Goal: Task Accomplishment & Management: Complete application form

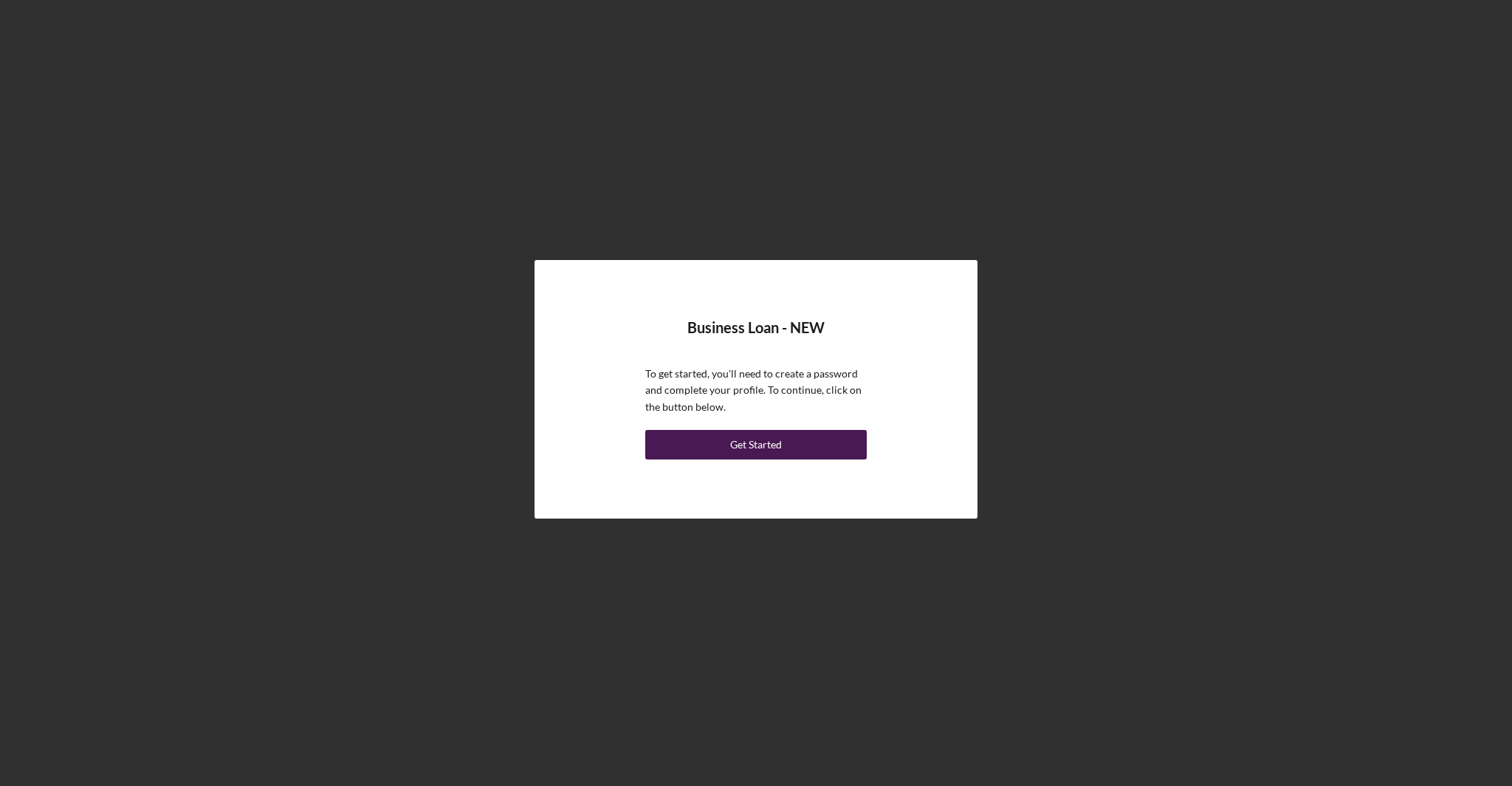
click at [792, 444] on button "Get Started" at bounding box center [755, 445] width 221 height 30
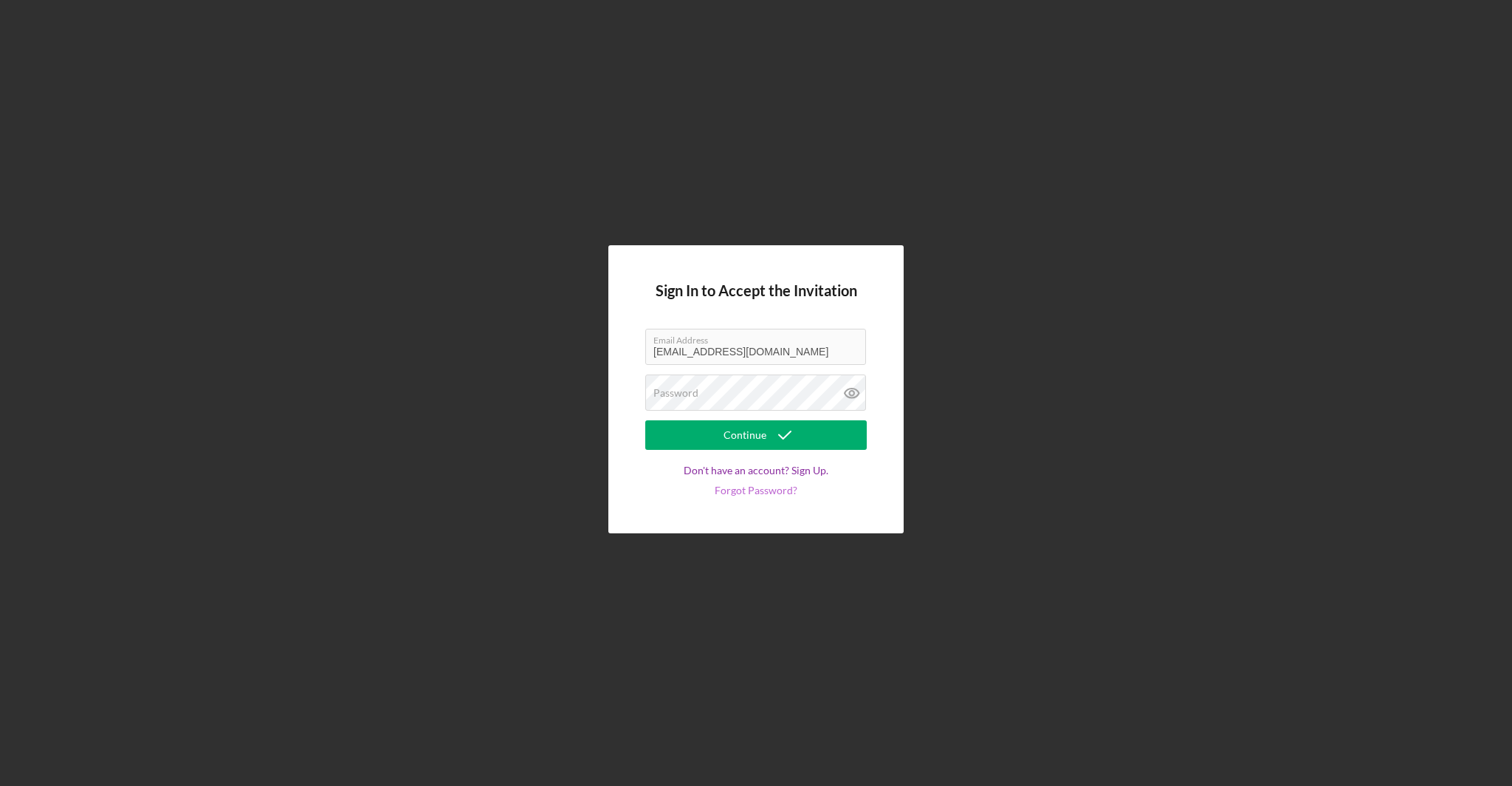
click at [774, 493] on link "Forgot Password?" at bounding box center [756, 490] width 83 height 12
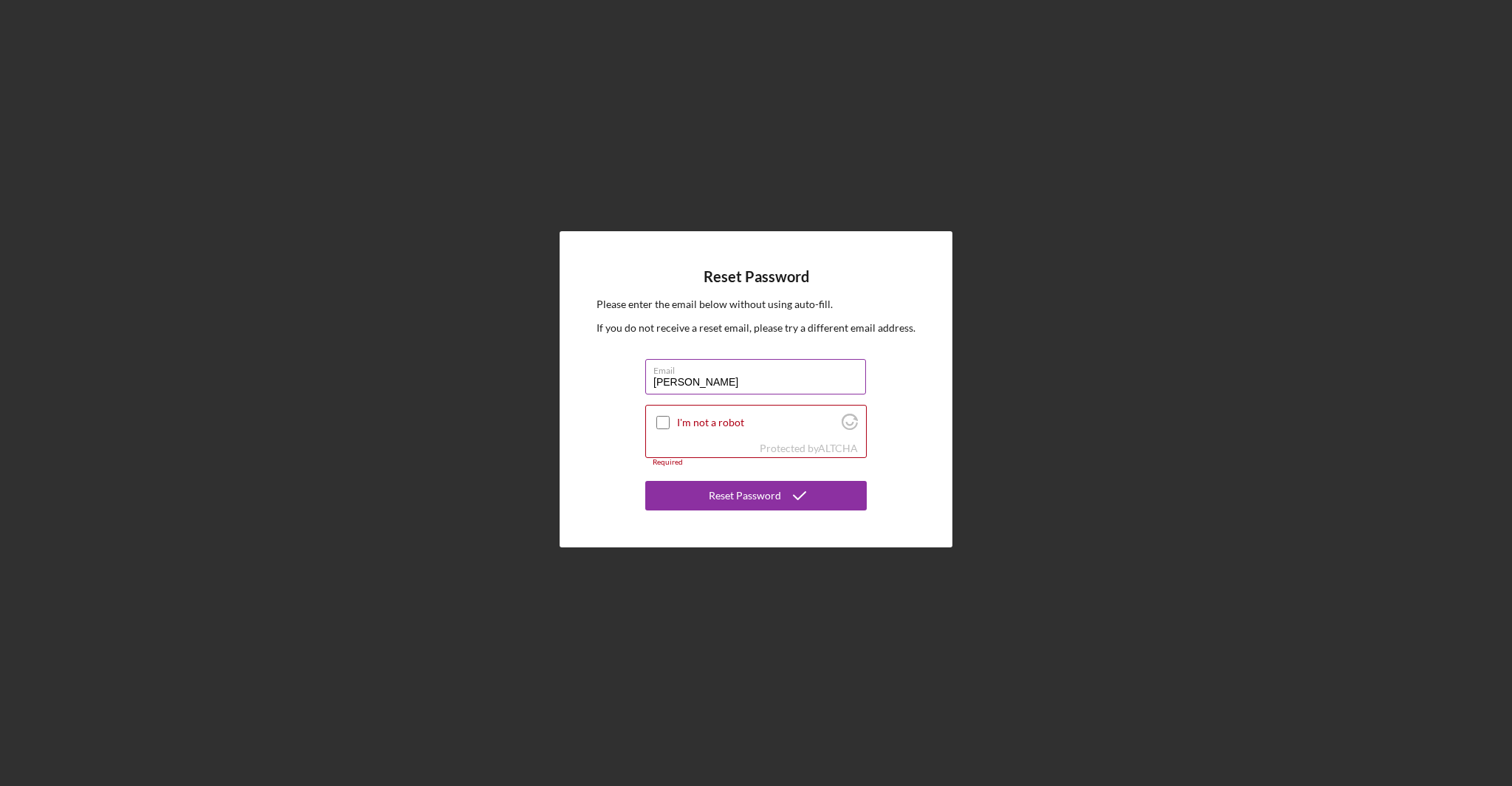
click at [697, 377] on input "Lanier" at bounding box center [755, 376] width 220 height 35
type input "elanier@urbansproutscdc.org"
click at [663, 422] on input "I'm not a robot" at bounding box center [663, 422] width 13 height 13
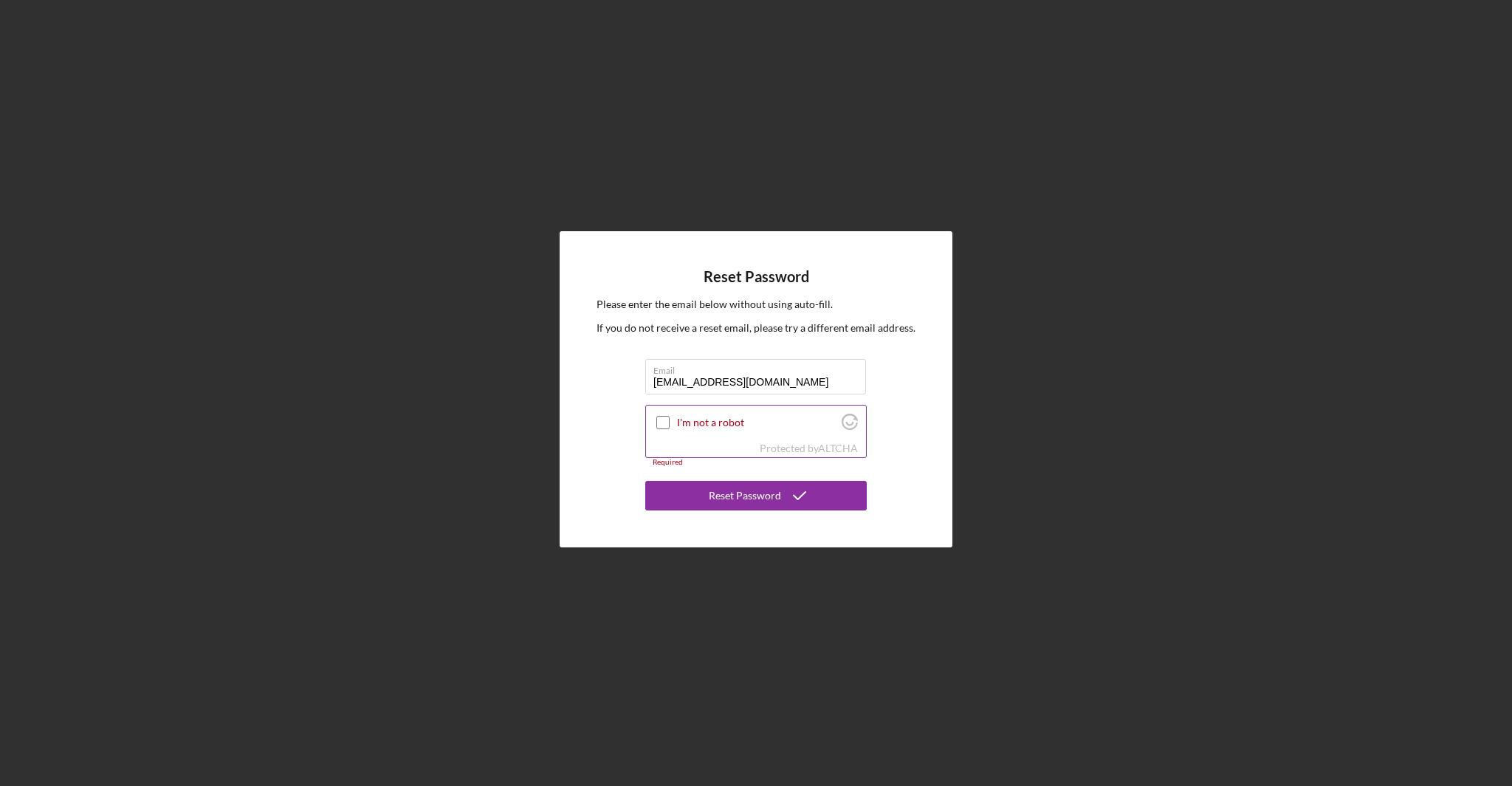
checkbox input "true"
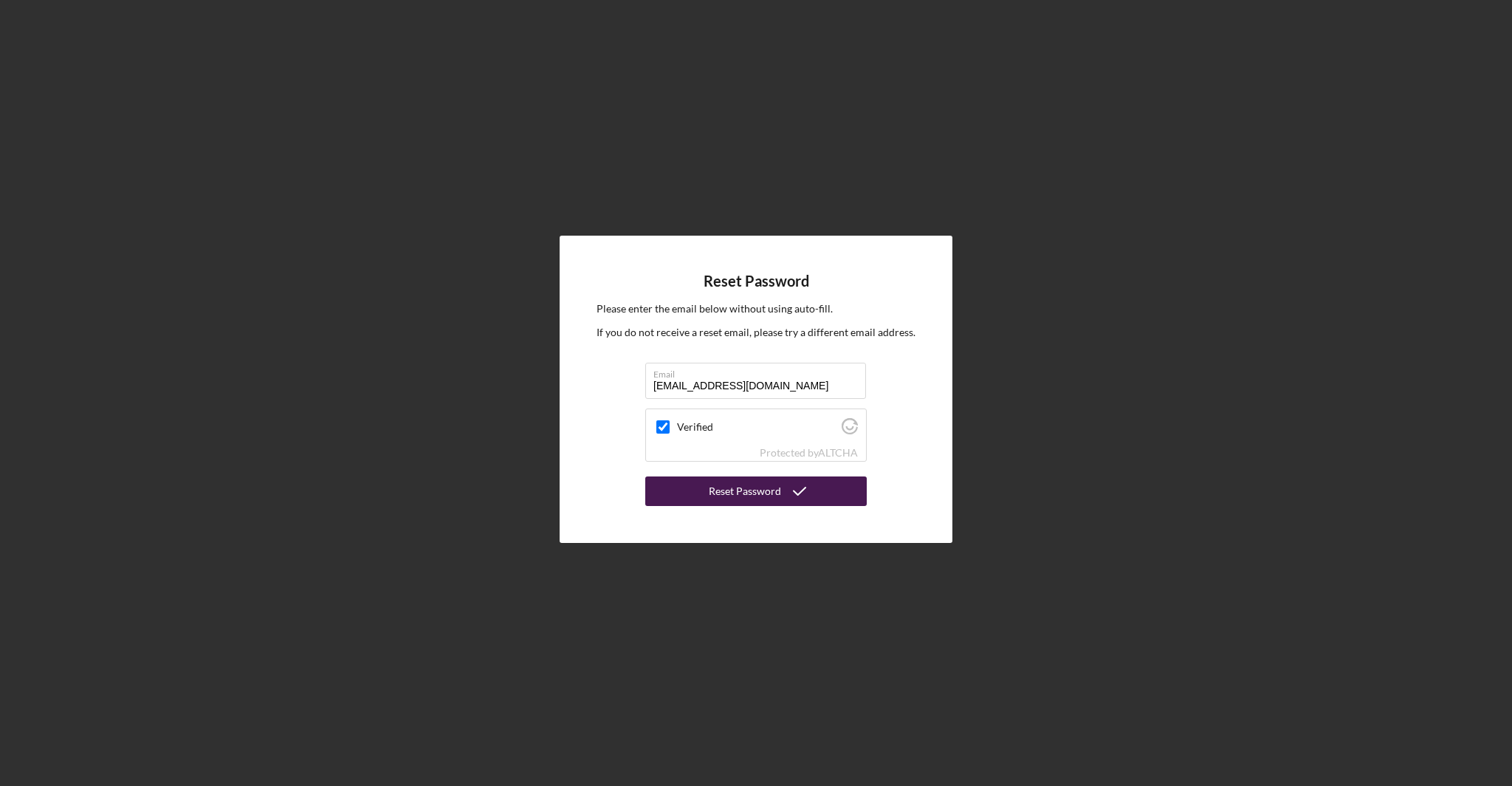
click at [763, 495] on div "Reset Password" at bounding box center [745, 491] width 73 height 30
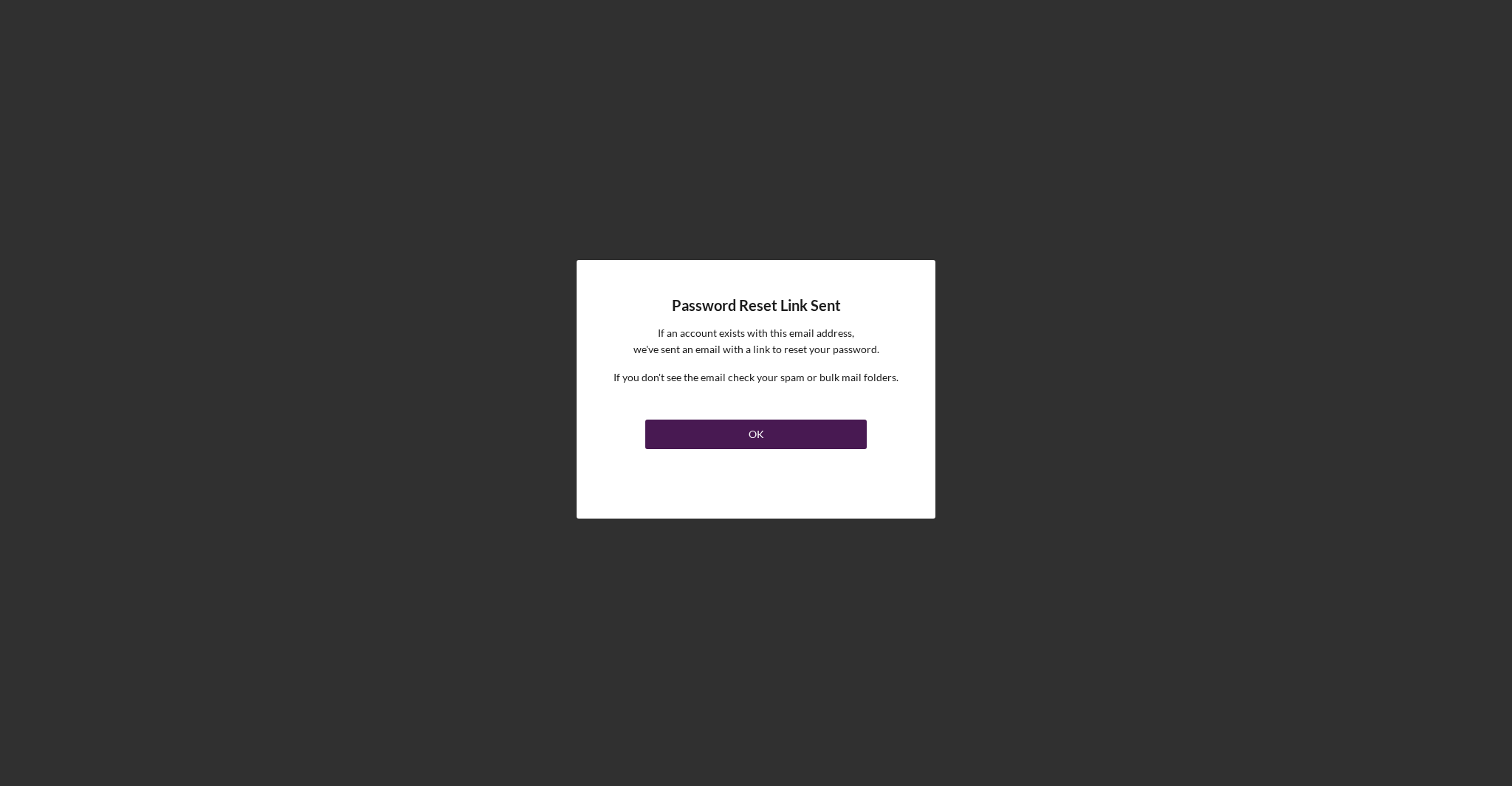
click at [783, 435] on button "OK" at bounding box center [755, 434] width 221 height 30
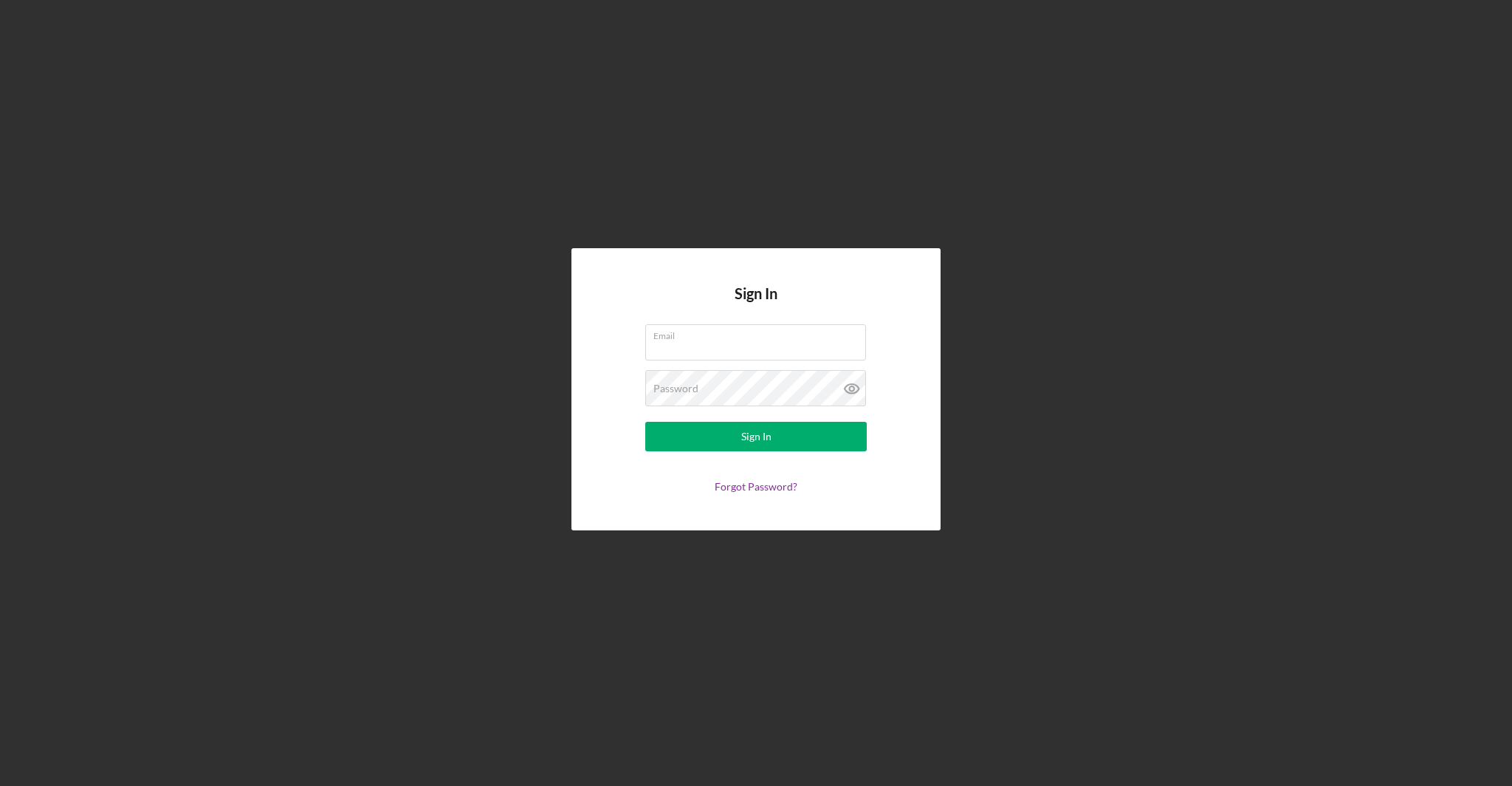
type input "Lanier"
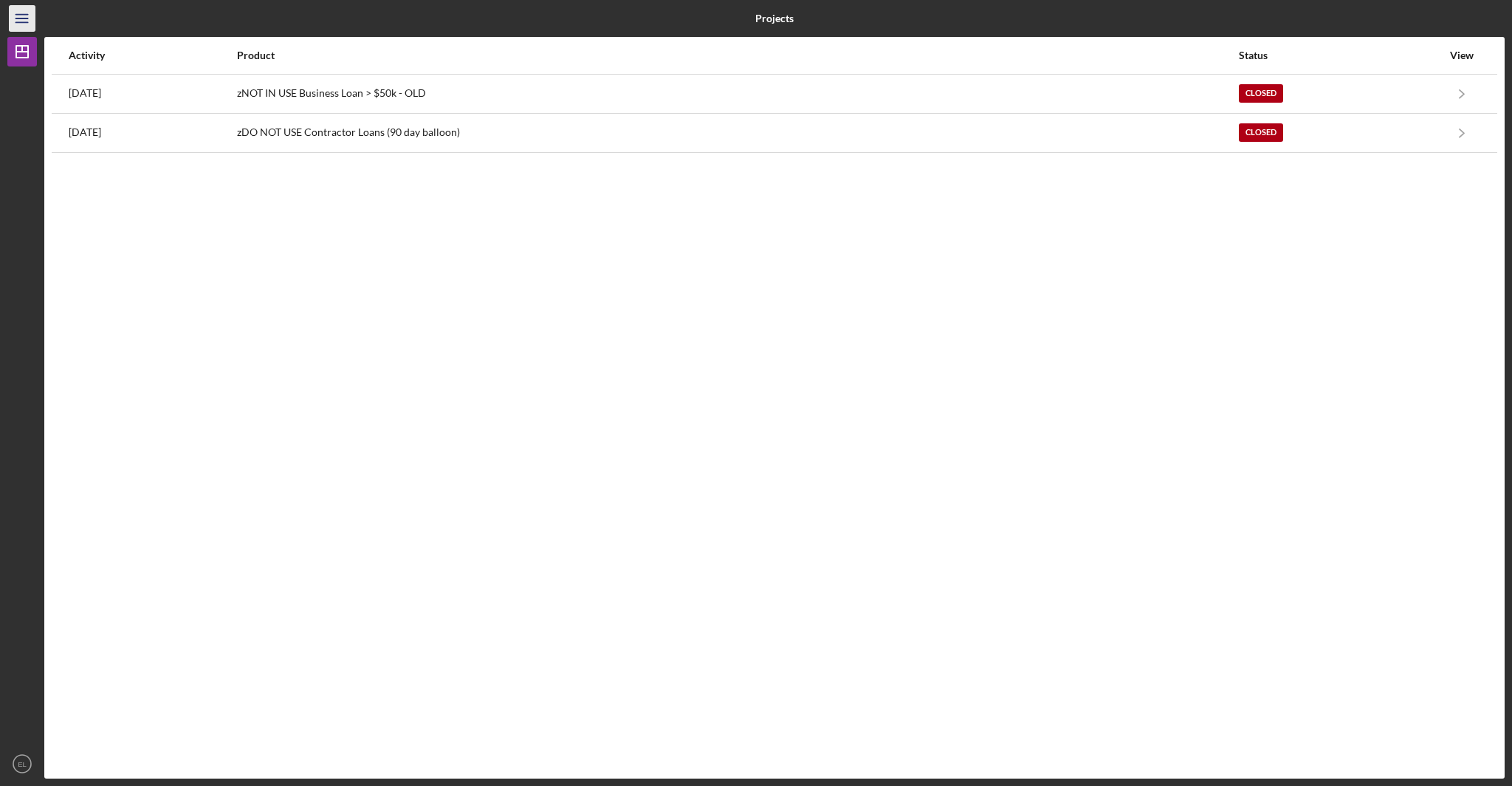
click at [24, 19] on line "button" at bounding box center [21, 19] width 12 height 0
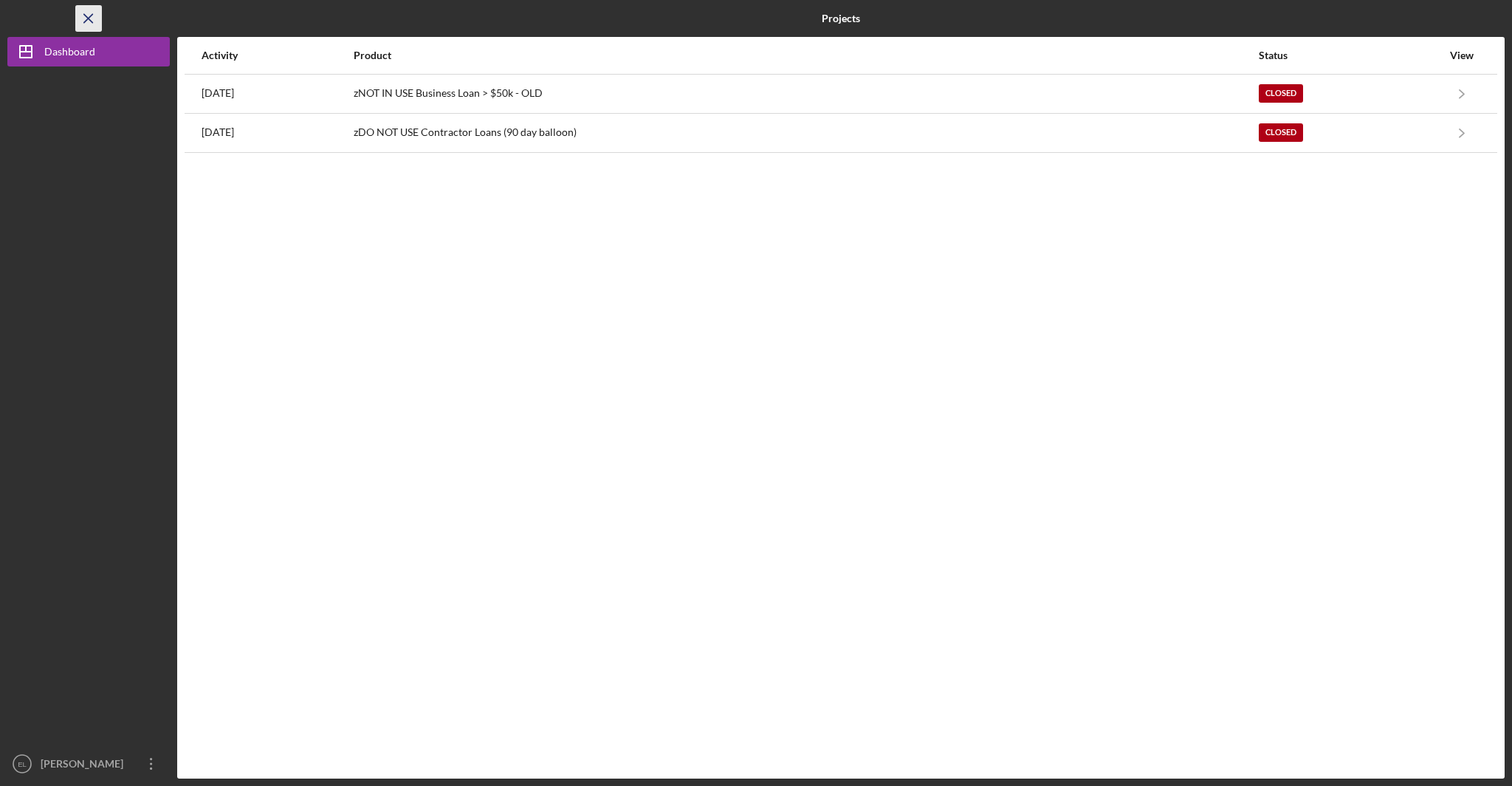
click at [91, 19] on icon "Icon/Menu Close" at bounding box center [89, 19] width 33 height 33
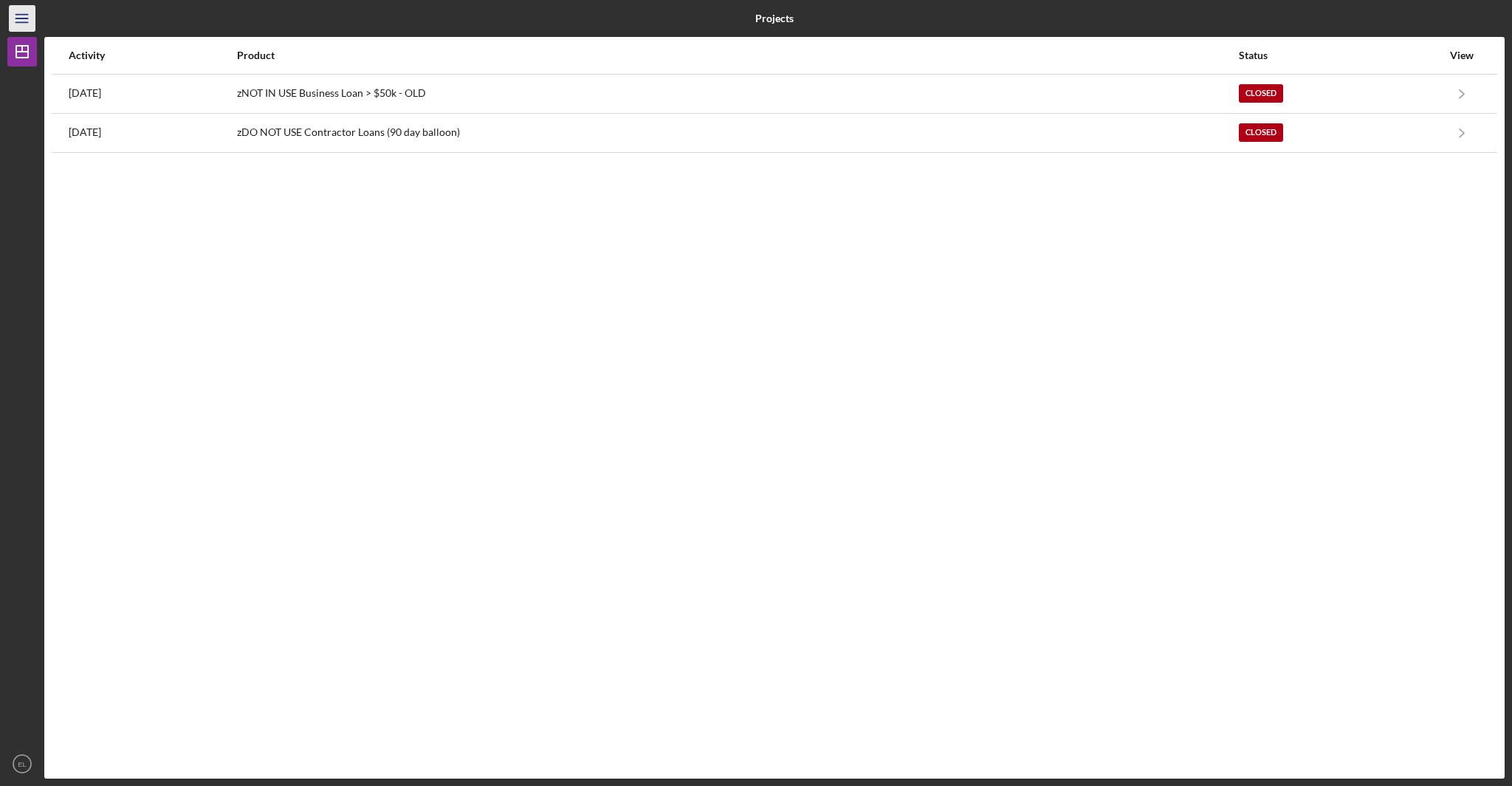
click at [30, 22] on icon "Icon/Menu" at bounding box center [23, 19] width 33 height 33
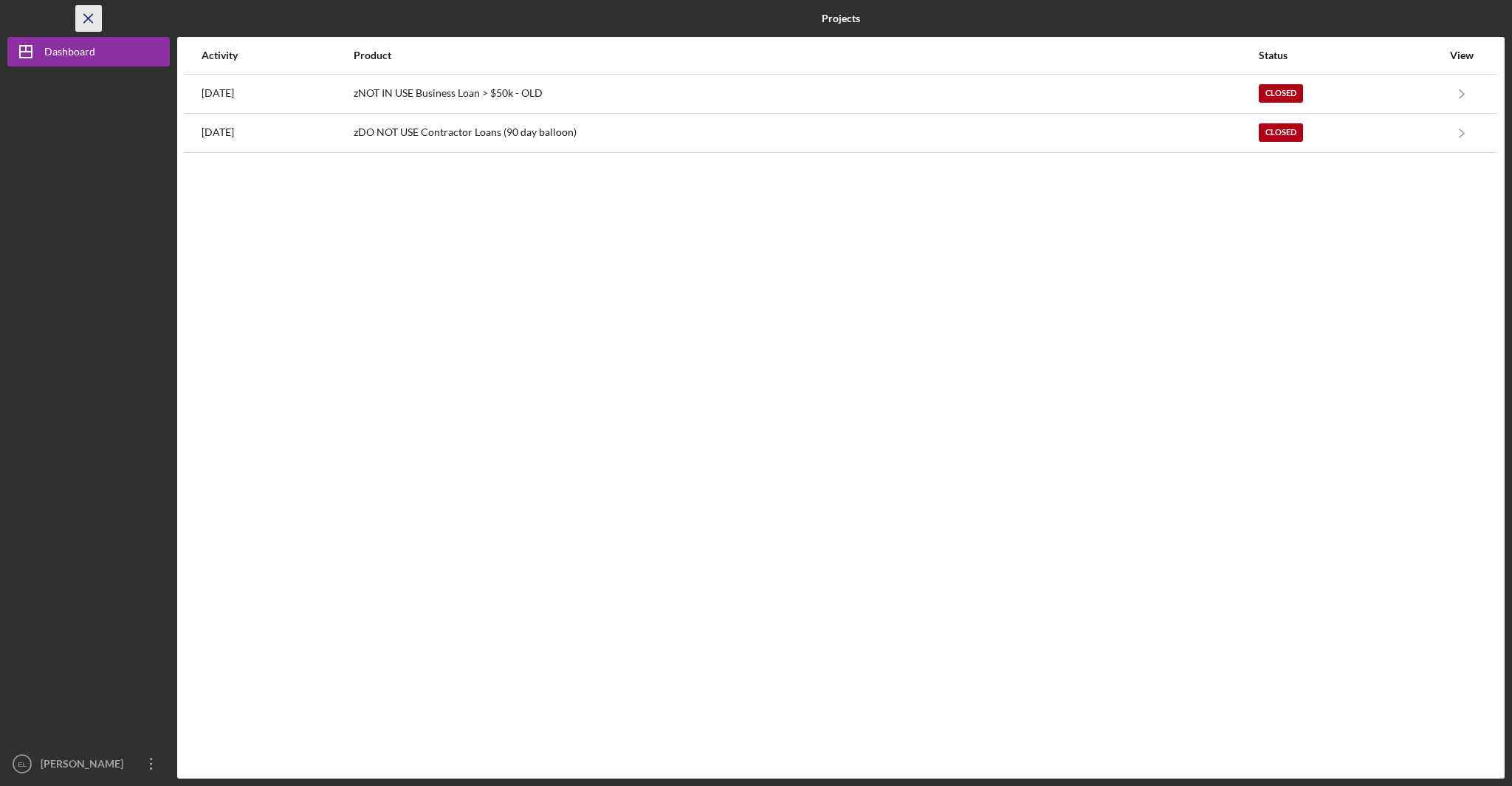
click at [96, 13] on icon "Icon/Menu Close" at bounding box center [89, 19] width 33 height 33
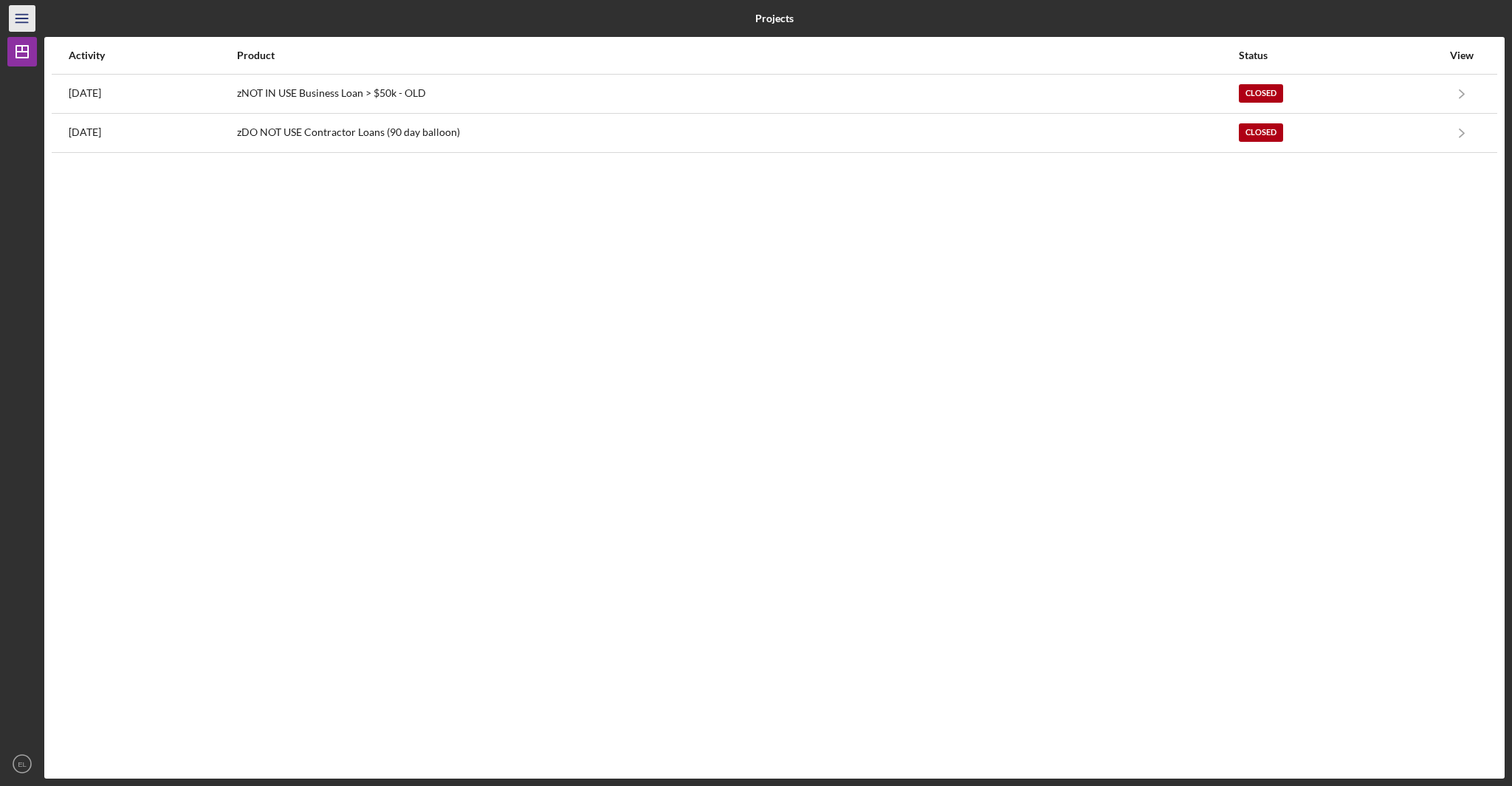
click at [24, 23] on icon "Icon/Menu" at bounding box center [23, 19] width 33 height 33
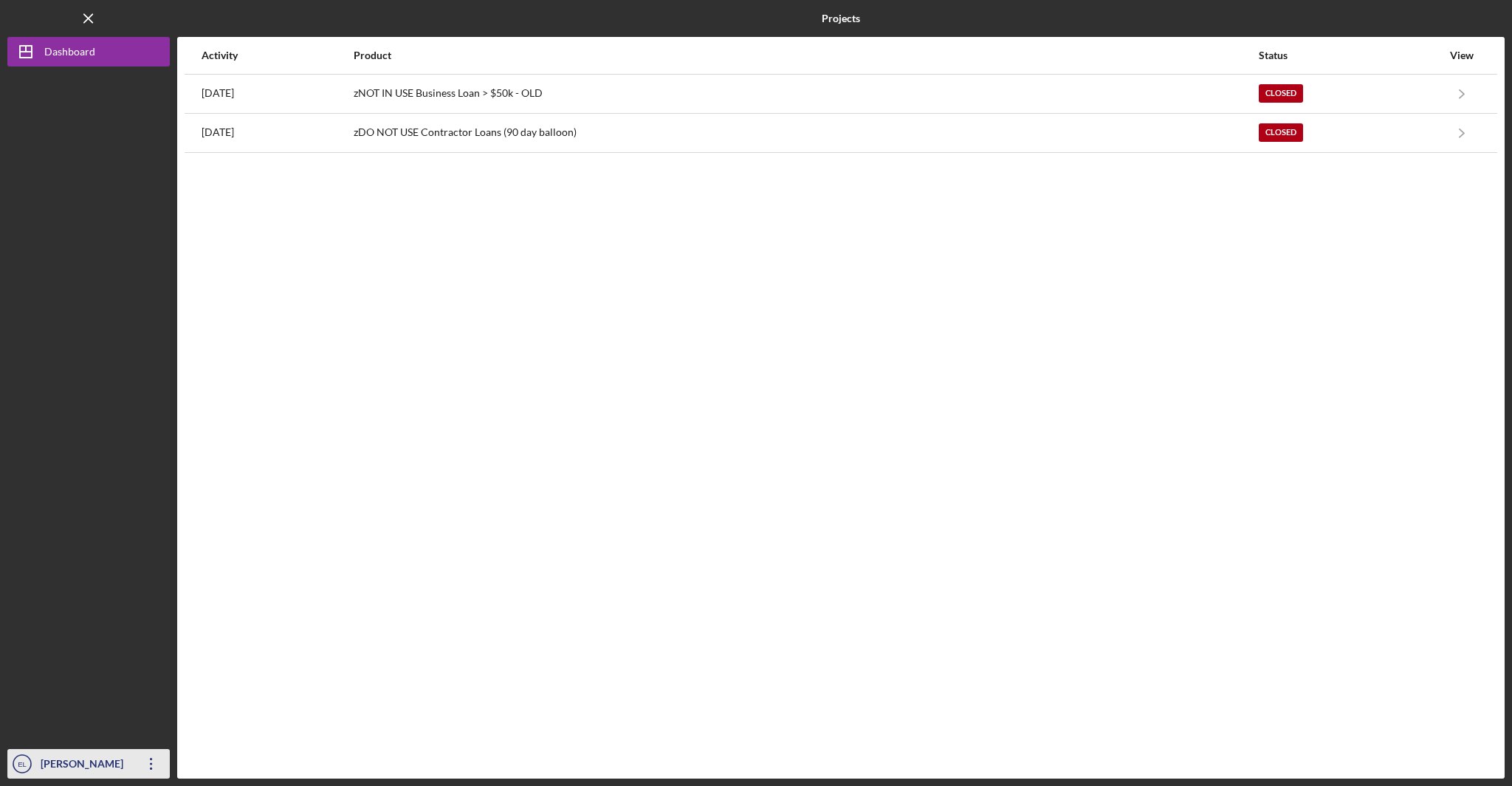
click at [165, 760] on icon "Icon/Overflow" at bounding box center [151, 763] width 37 height 37
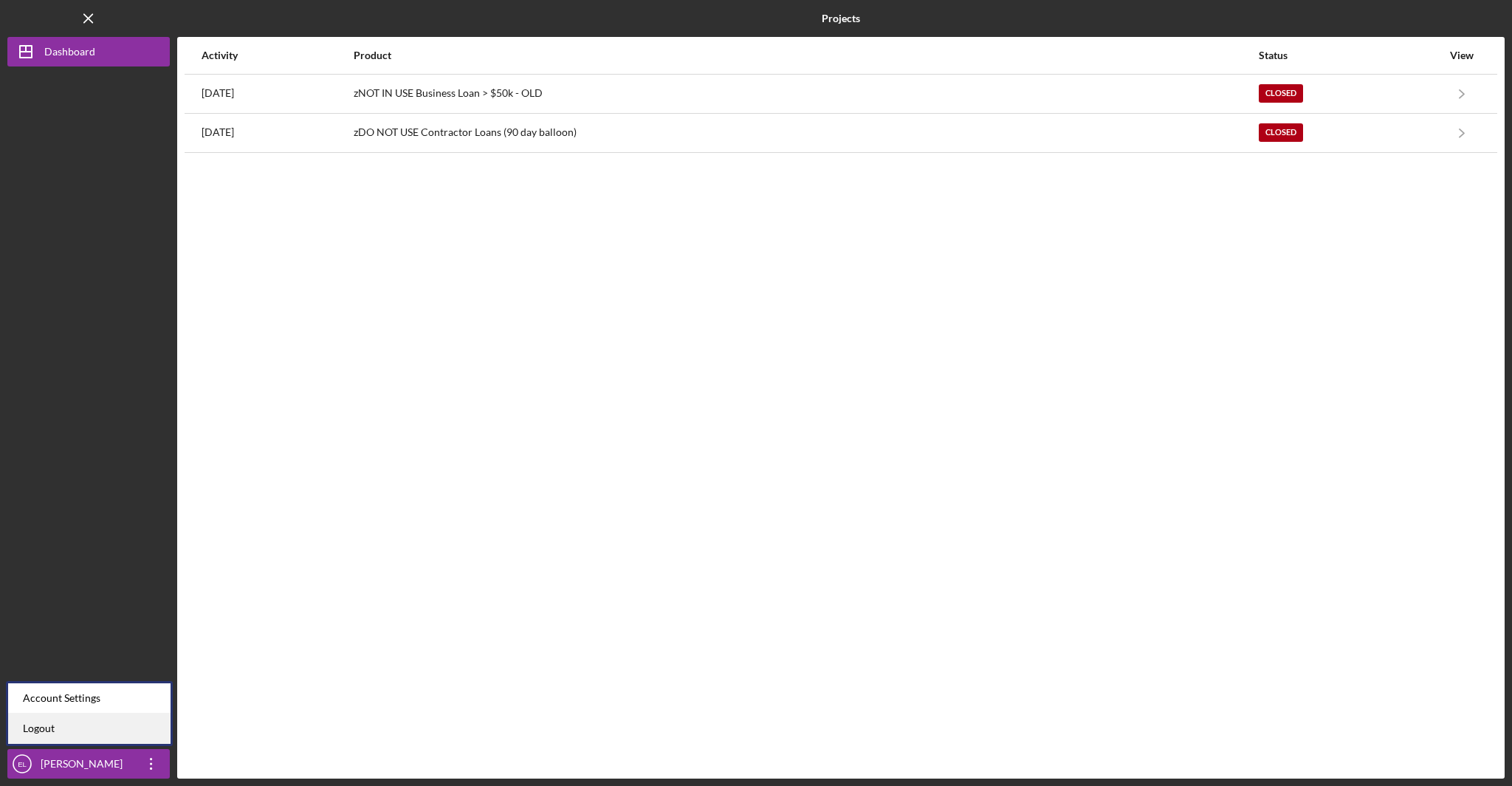
click at [88, 724] on link "Logout" at bounding box center [89, 728] width 163 height 31
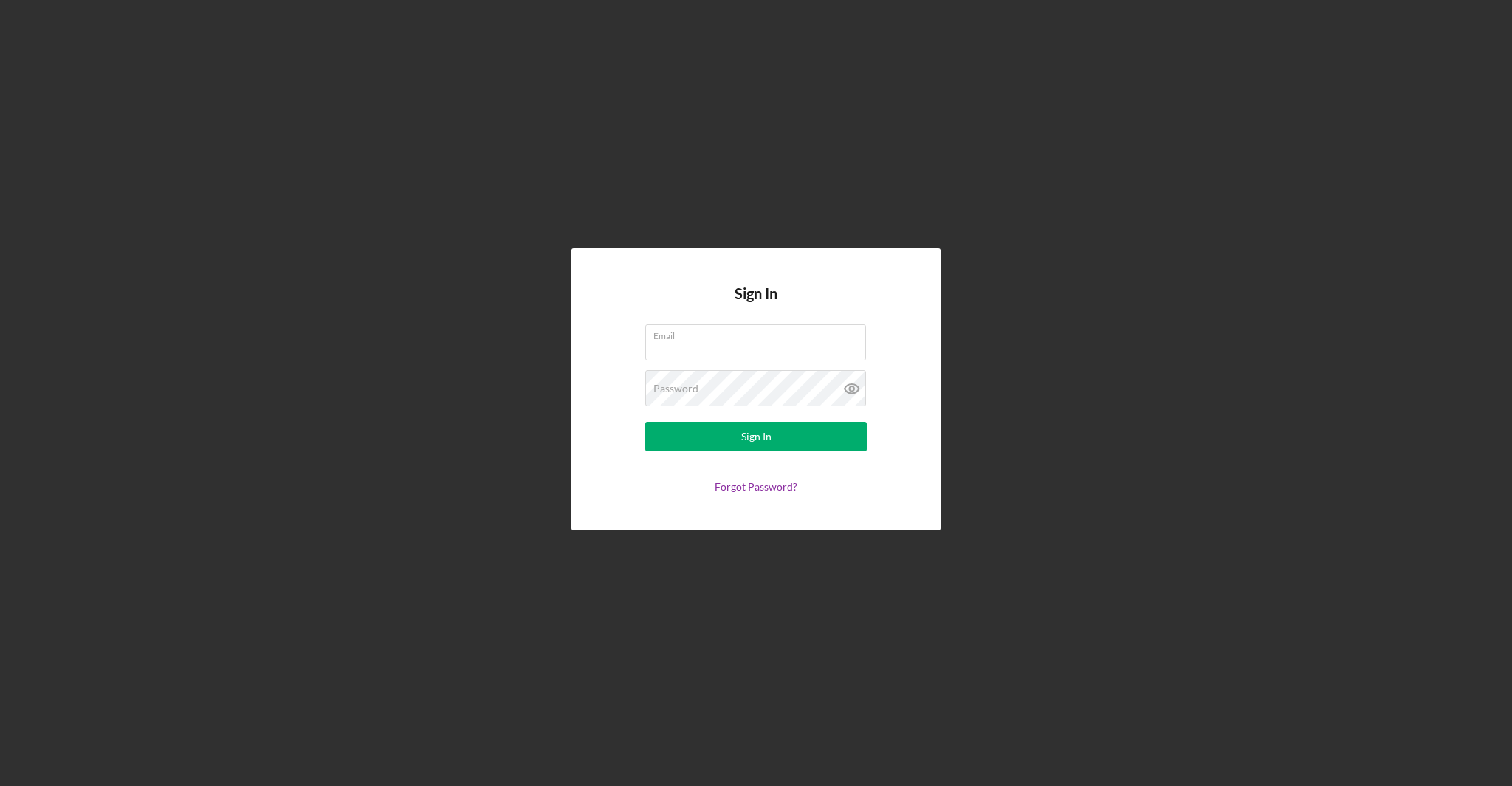
type input "elanier@urbansproutscdc.org"
click at [796, 434] on button "Sign In" at bounding box center [755, 436] width 221 height 30
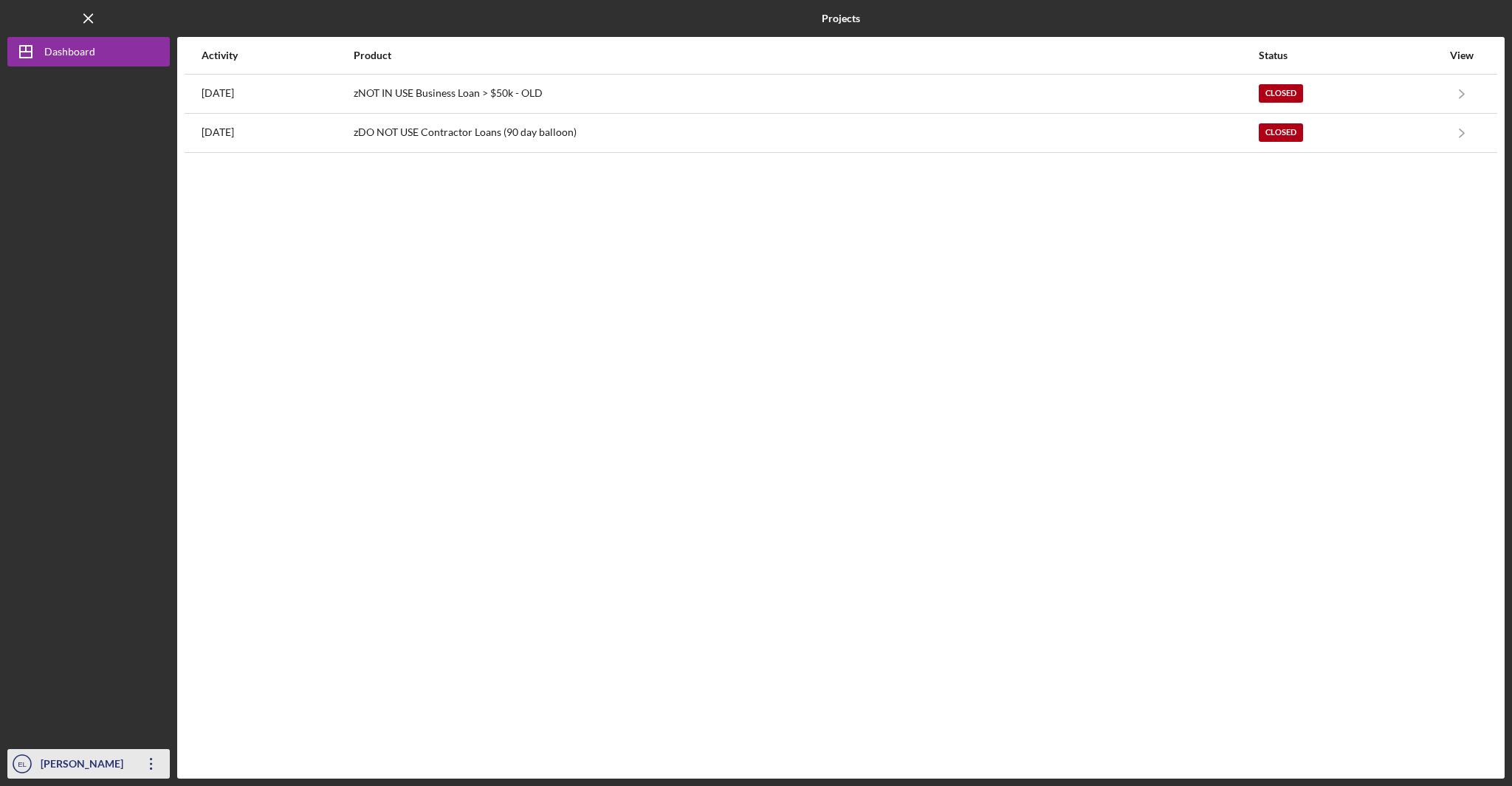
click at [151, 760] on icon "Icon/Overflow" at bounding box center [151, 763] width 37 height 37
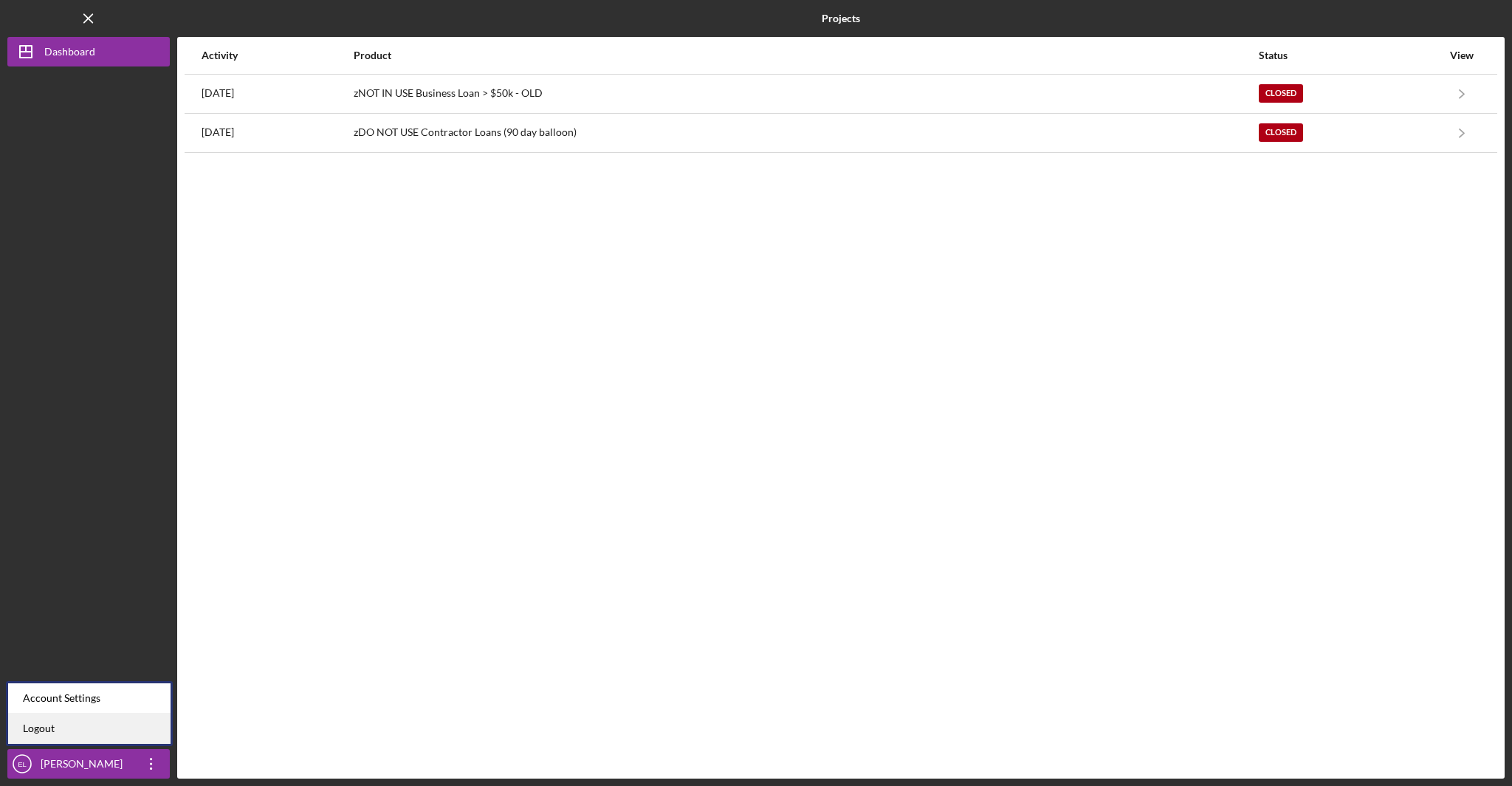
click at [138, 723] on link "Logout" at bounding box center [89, 728] width 163 height 31
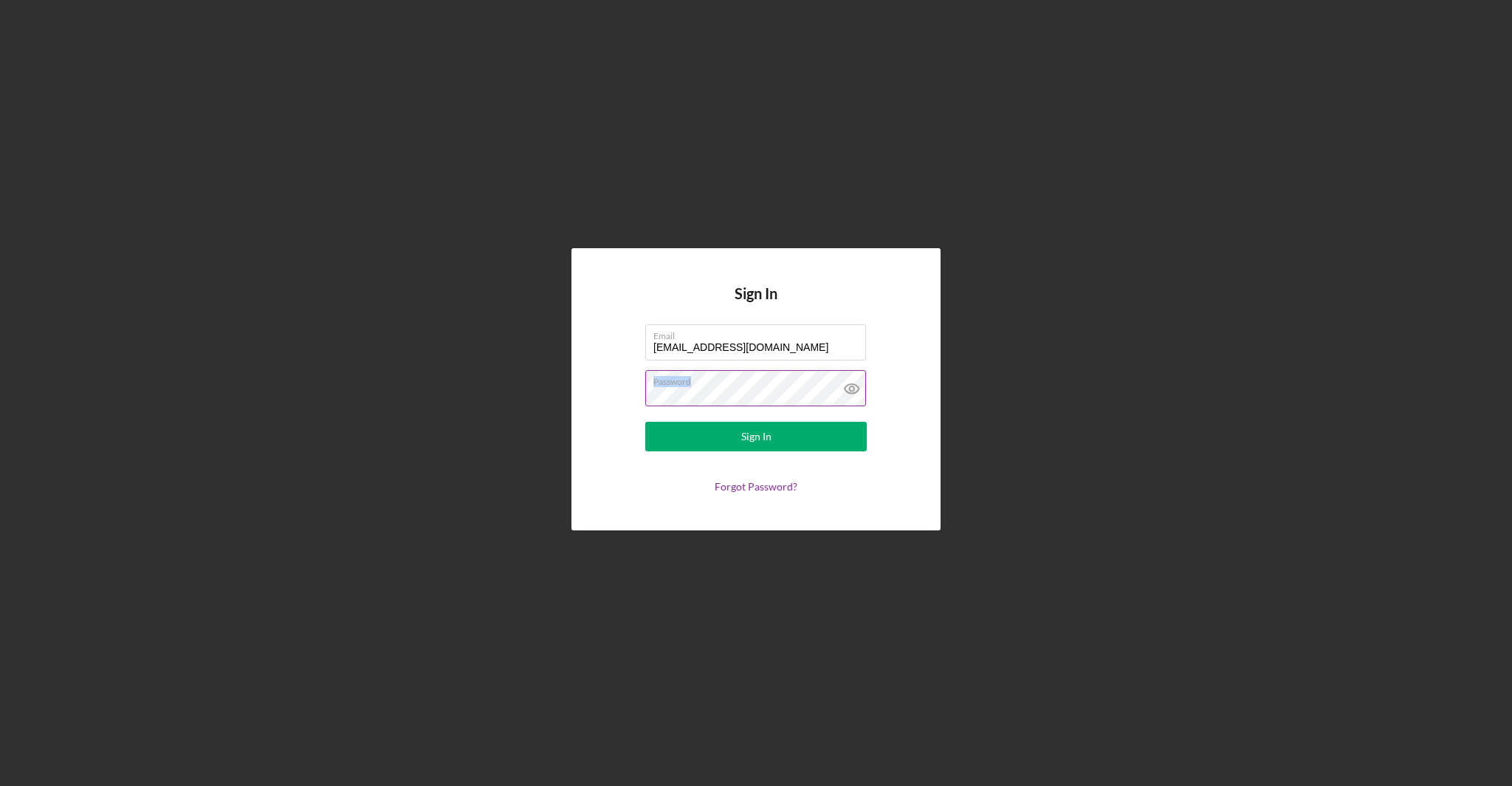
click at [658, 392] on div "Password" at bounding box center [755, 388] width 221 height 37
drag, startPoint x: 734, startPoint y: 385, endPoint x: 633, endPoint y: 388, distance: 101.0
click at [644, 390] on form "Email elanier@urbansproutscdc.org Password Sign In Forgot Password?" at bounding box center [756, 408] width 296 height 168
click at [858, 392] on icon at bounding box center [851, 389] width 14 height 9
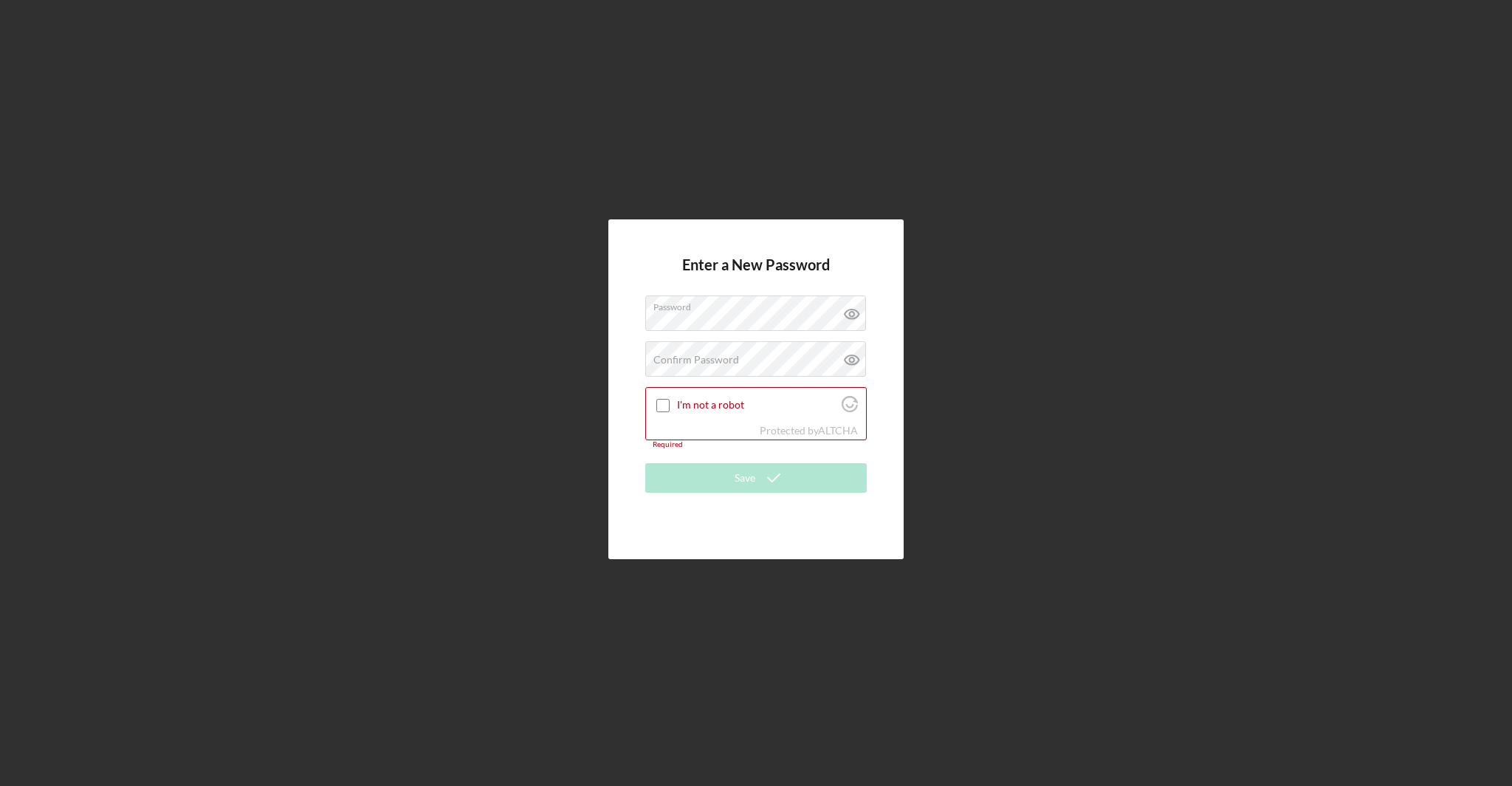
click at [728, 453] on form "Enter a New Password Password Confirm Password Passwords do not match. I'm not …" at bounding box center [755, 389] width 221 height 266
click at [724, 355] on label "Confirm Password" at bounding box center [697, 359] width 86 height 12
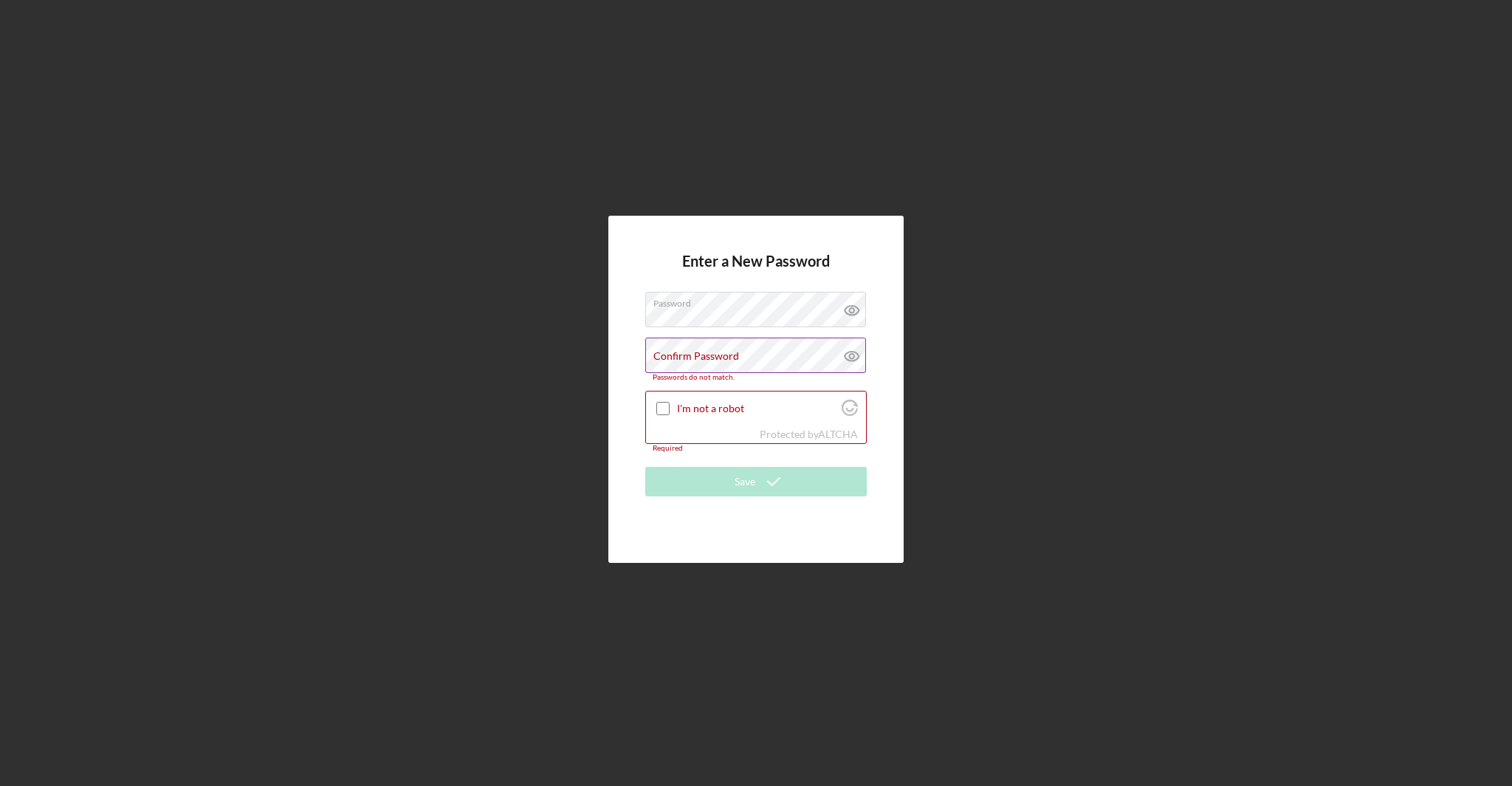
click at [724, 356] on label "Confirm Password" at bounding box center [697, 356] width 86 height 12
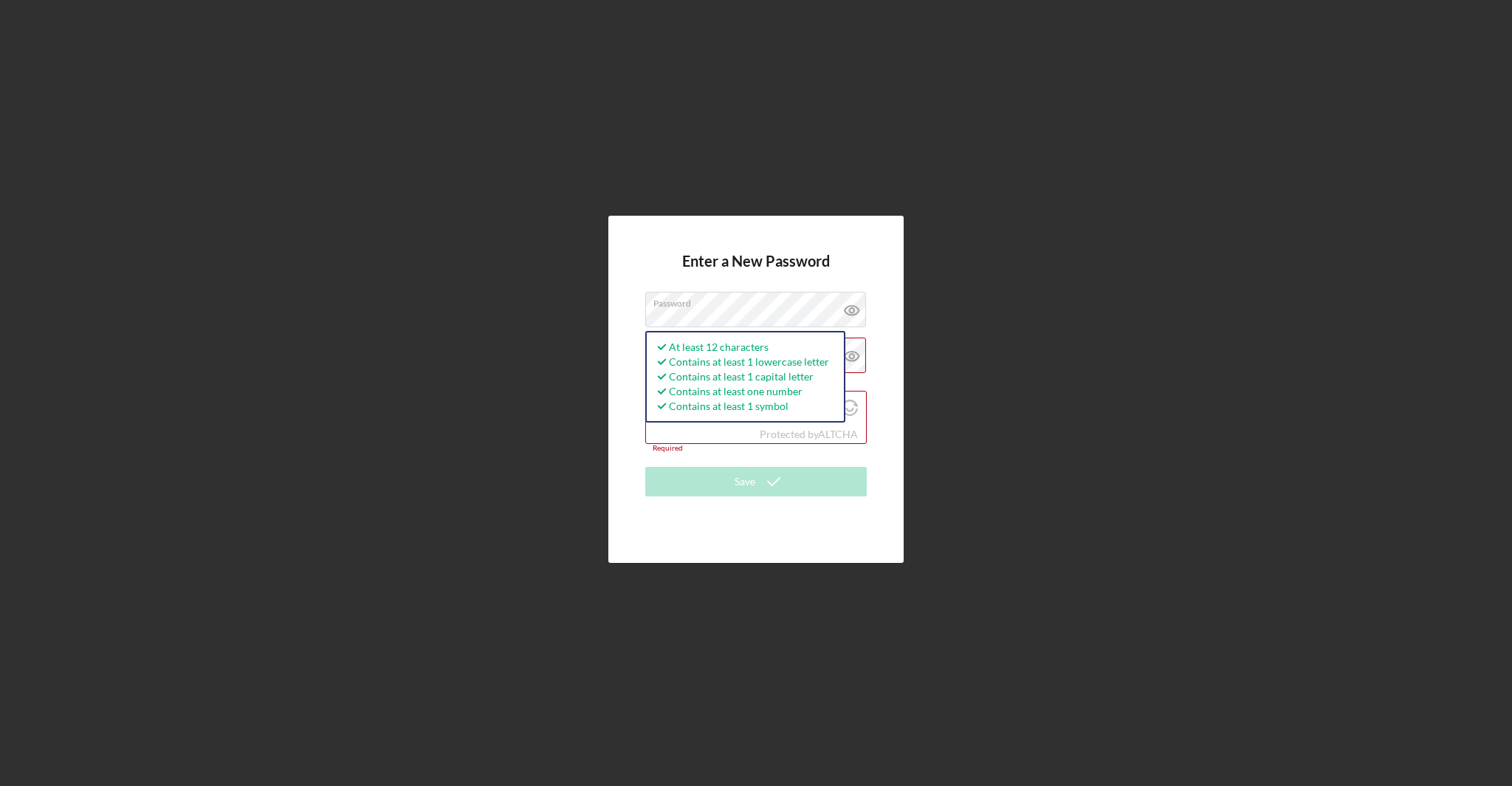
click at [885, 351] on div "Enter a New Password Password At least 12 characters Contains at least 1 lowerc…" at bounding box center [756, 389] width 296 height 347
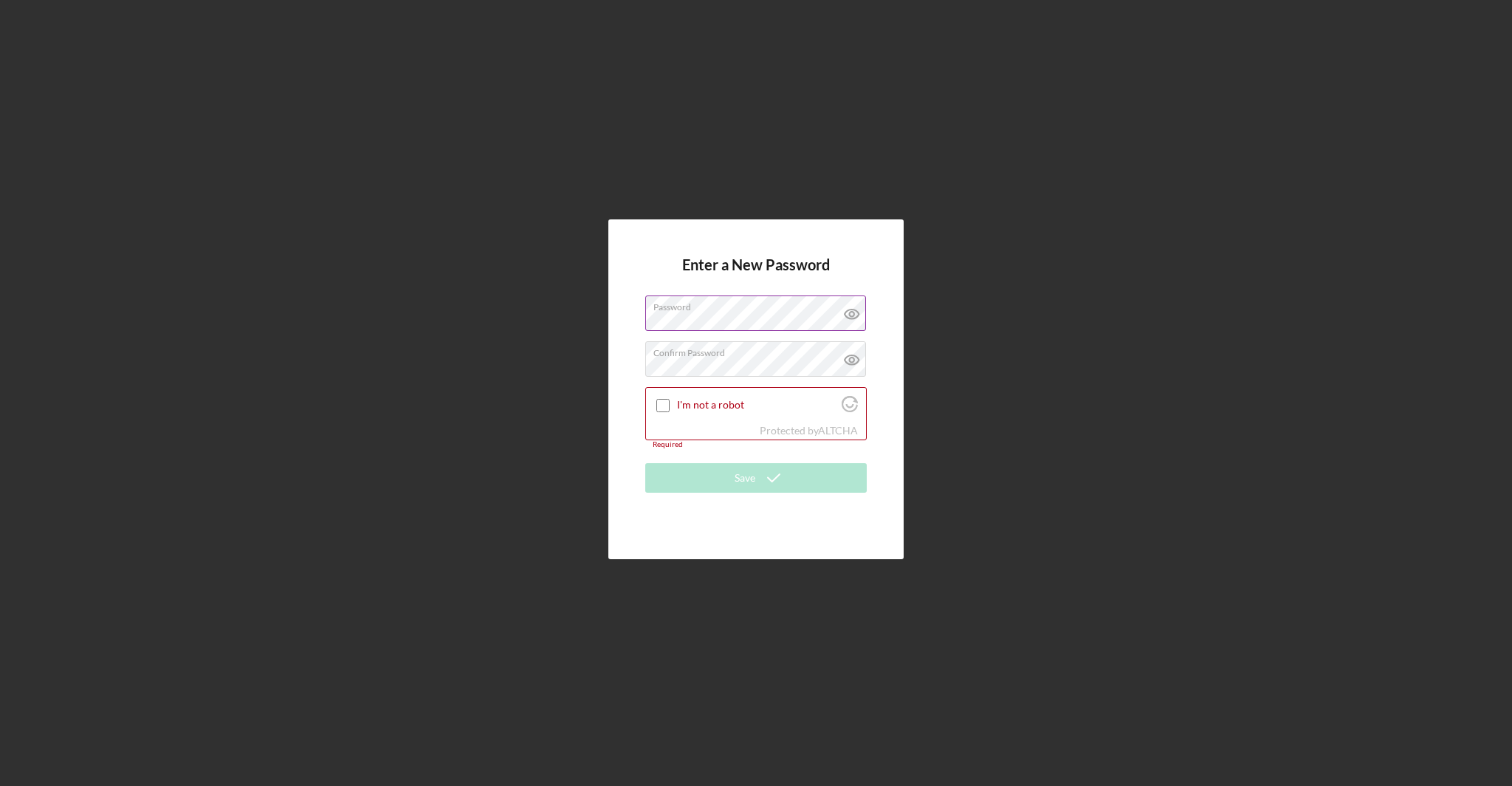
click at [628, 399] on div "Enter a New Password Password Confirm Password I'm not a robot Protected by ALT…" at bounding box center [756, 389] width 296 height 339
click at [661, 404] on input "I'm not a robot" at bounding box center [663, 405] width 13 height 13
checkbox input "true"
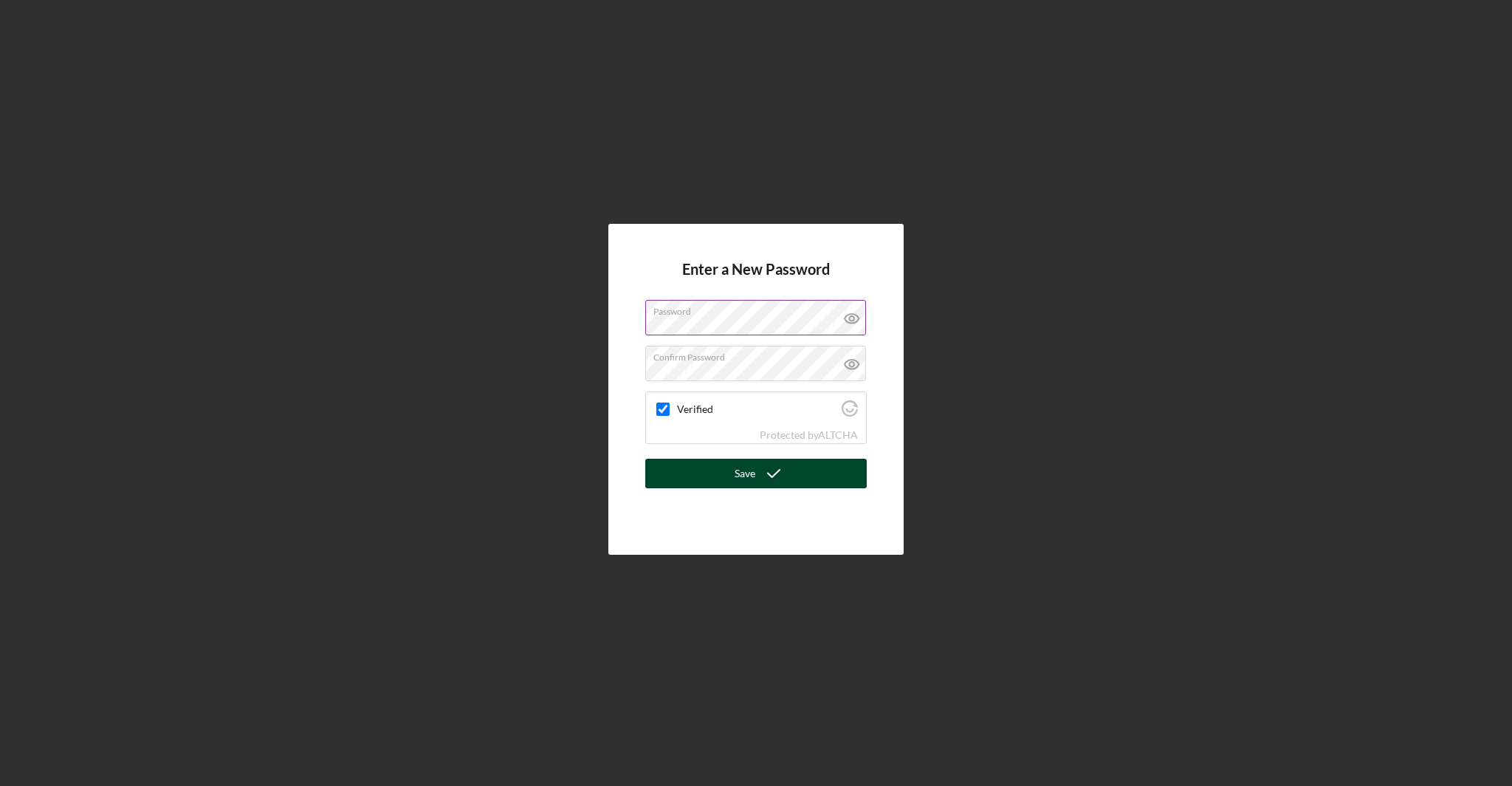
click at [733, 479] on button "Save" at bounding box center [755, 473] width 221 height 30
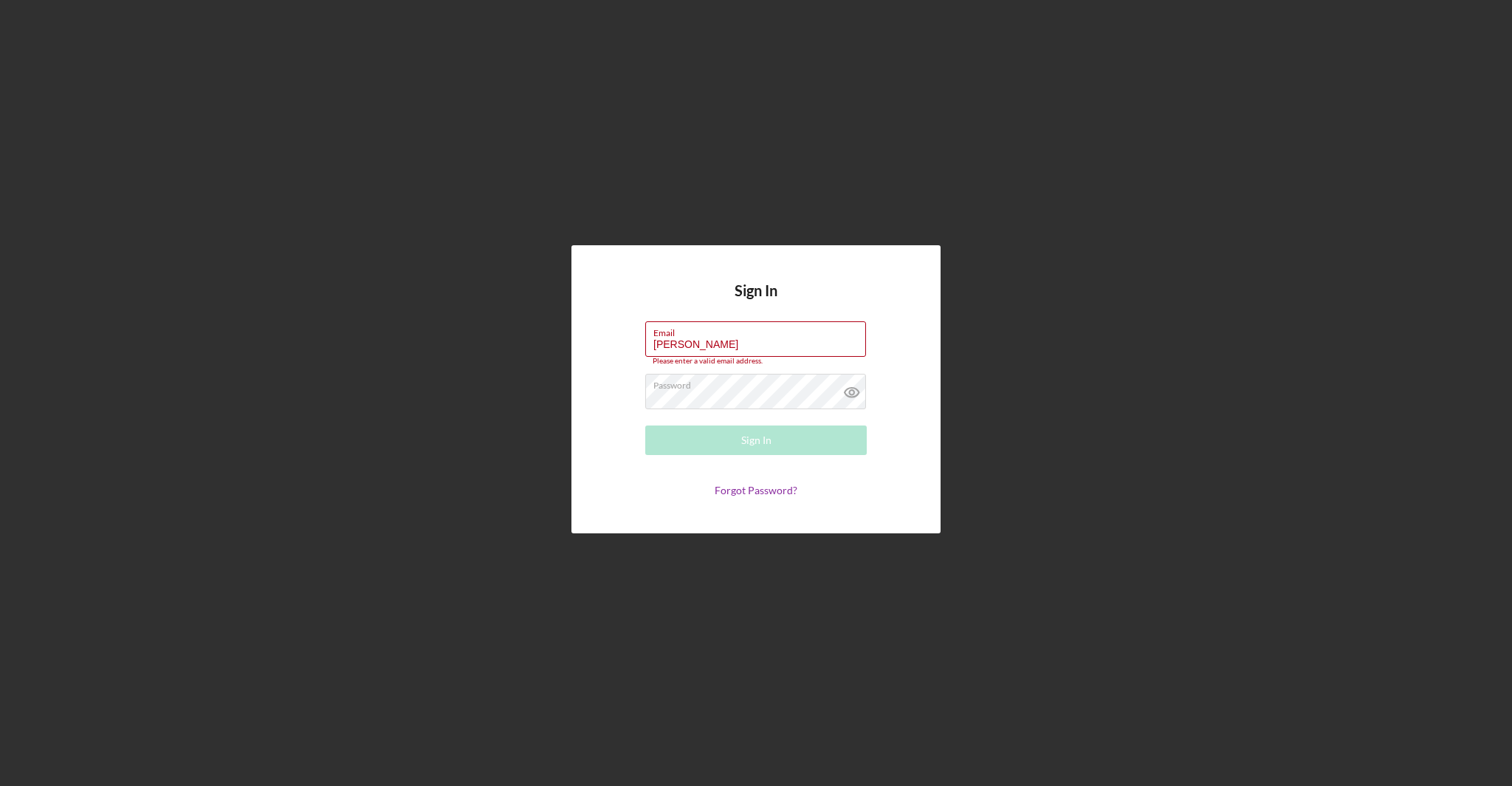
type input "elanier@urbansproutscdc.org"
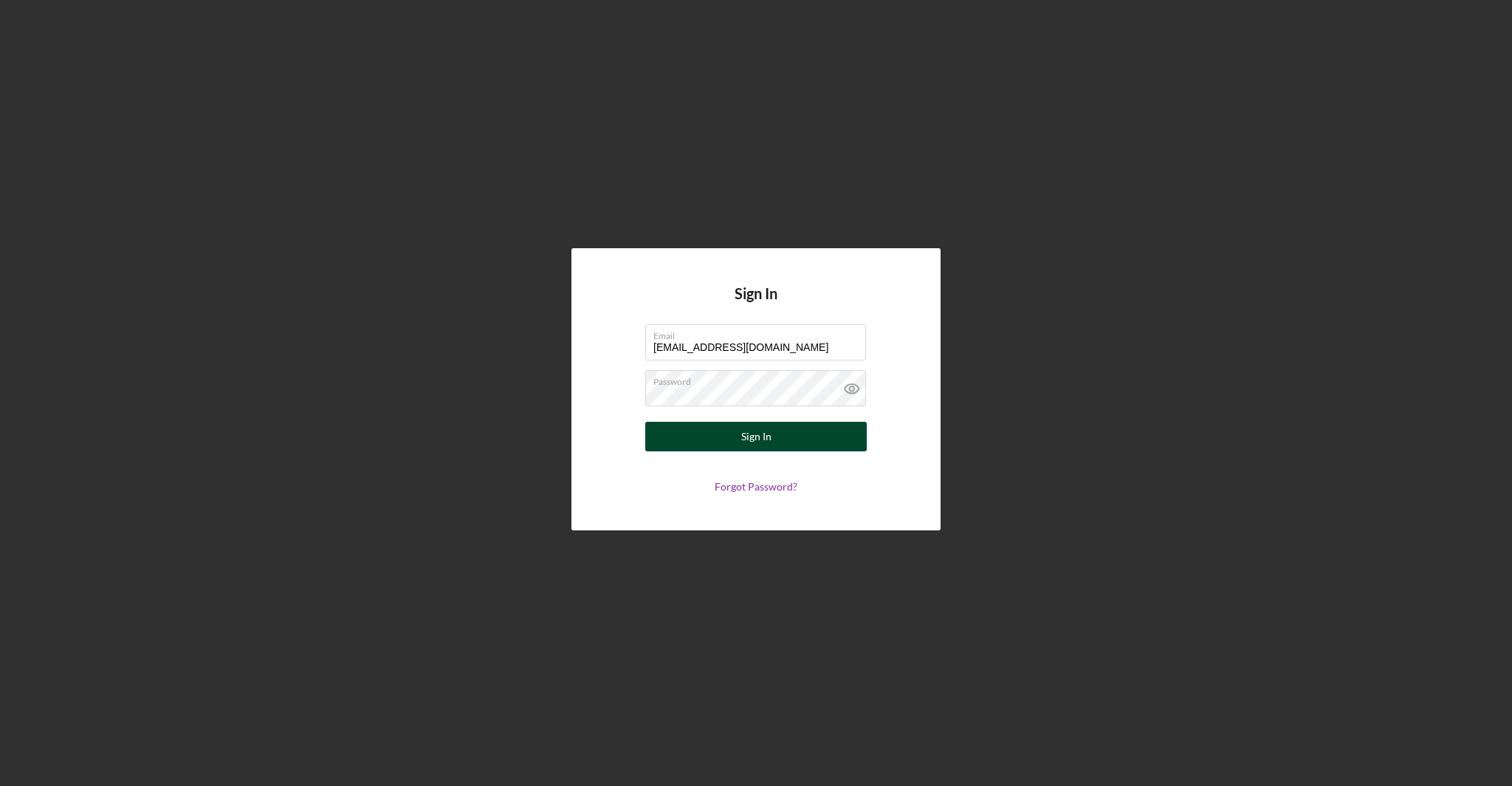
click at [705, 440] on button "Sign In" at bounding box center [755, 436] width 221 height 30
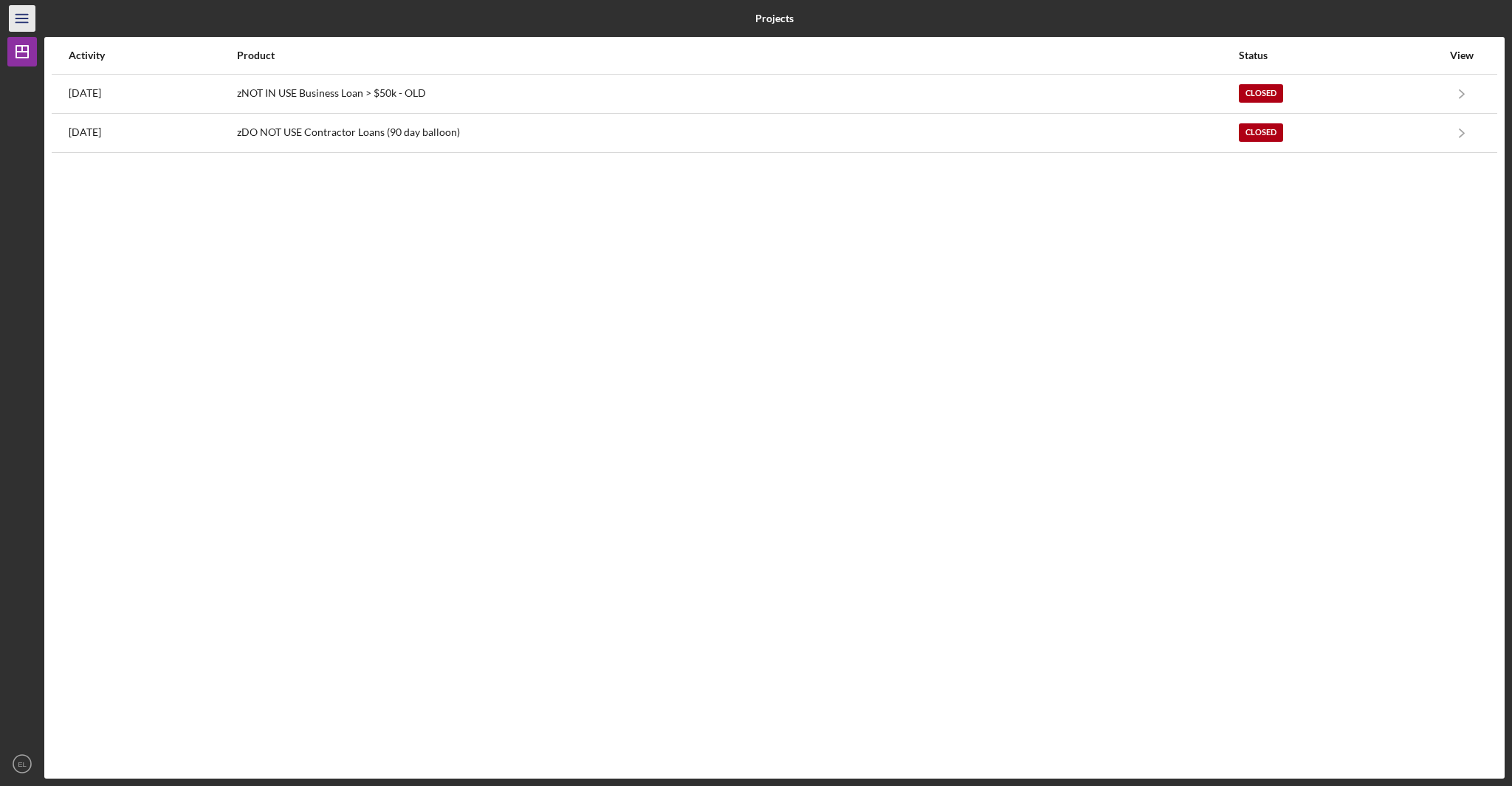
click at [28, 20] on icon "Icon/Menu" at bounding box center [23, 19] width 33 height 33
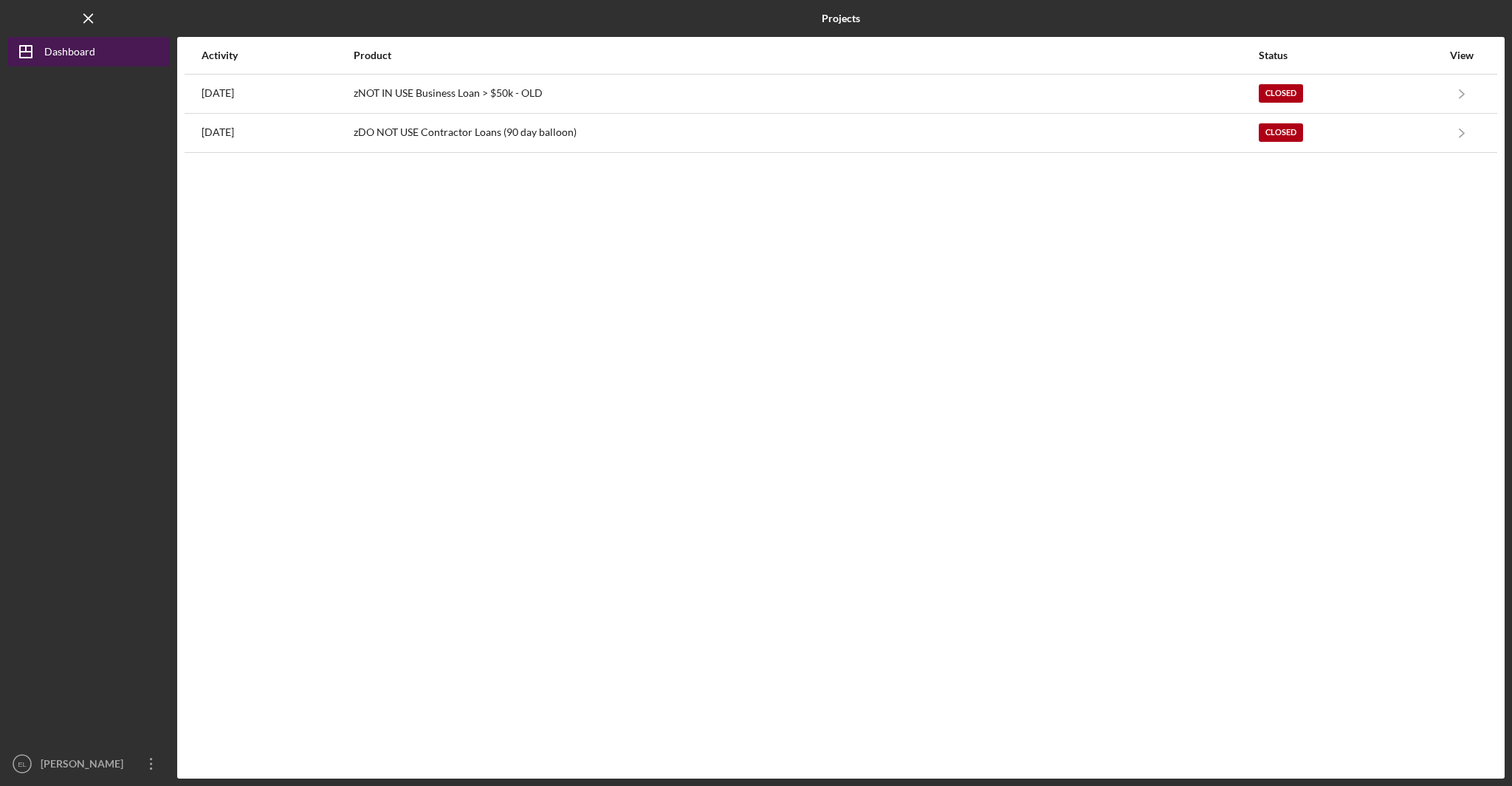
click at [61, 47] on div "Dashboard" at bounding box center [70, 53] width 51 height 33
click at [82, 765] on div "[PERSON_NAME]" at bounding box center [84, 766] width 96 height 33
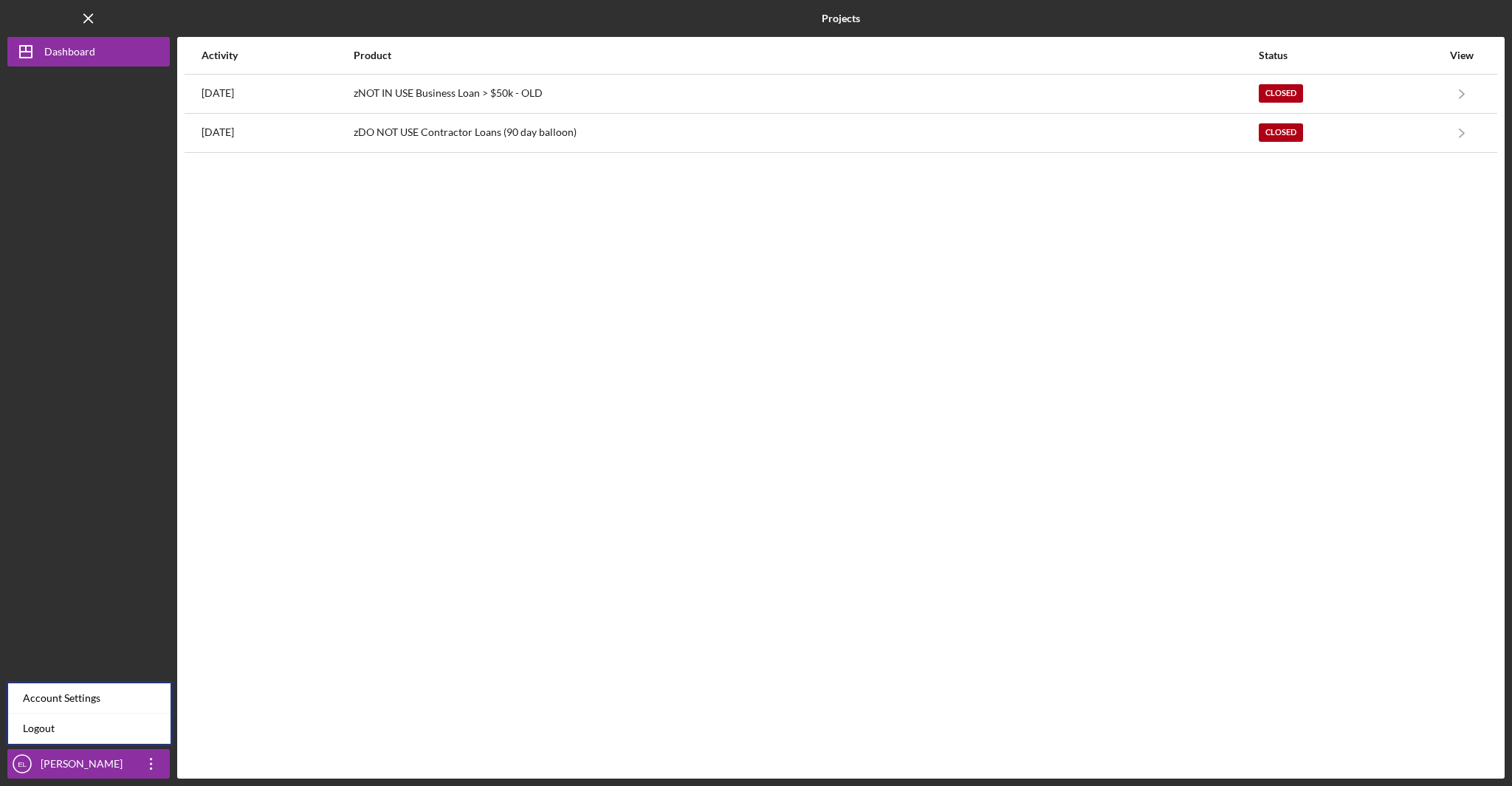
drag, startPoint x: 117, startPoint y: 167, endPoint x: 123, endPoint y: 153, distance: 15.2
click at [117, 167] on div at bounding box center [88, 407] width 163 height 683
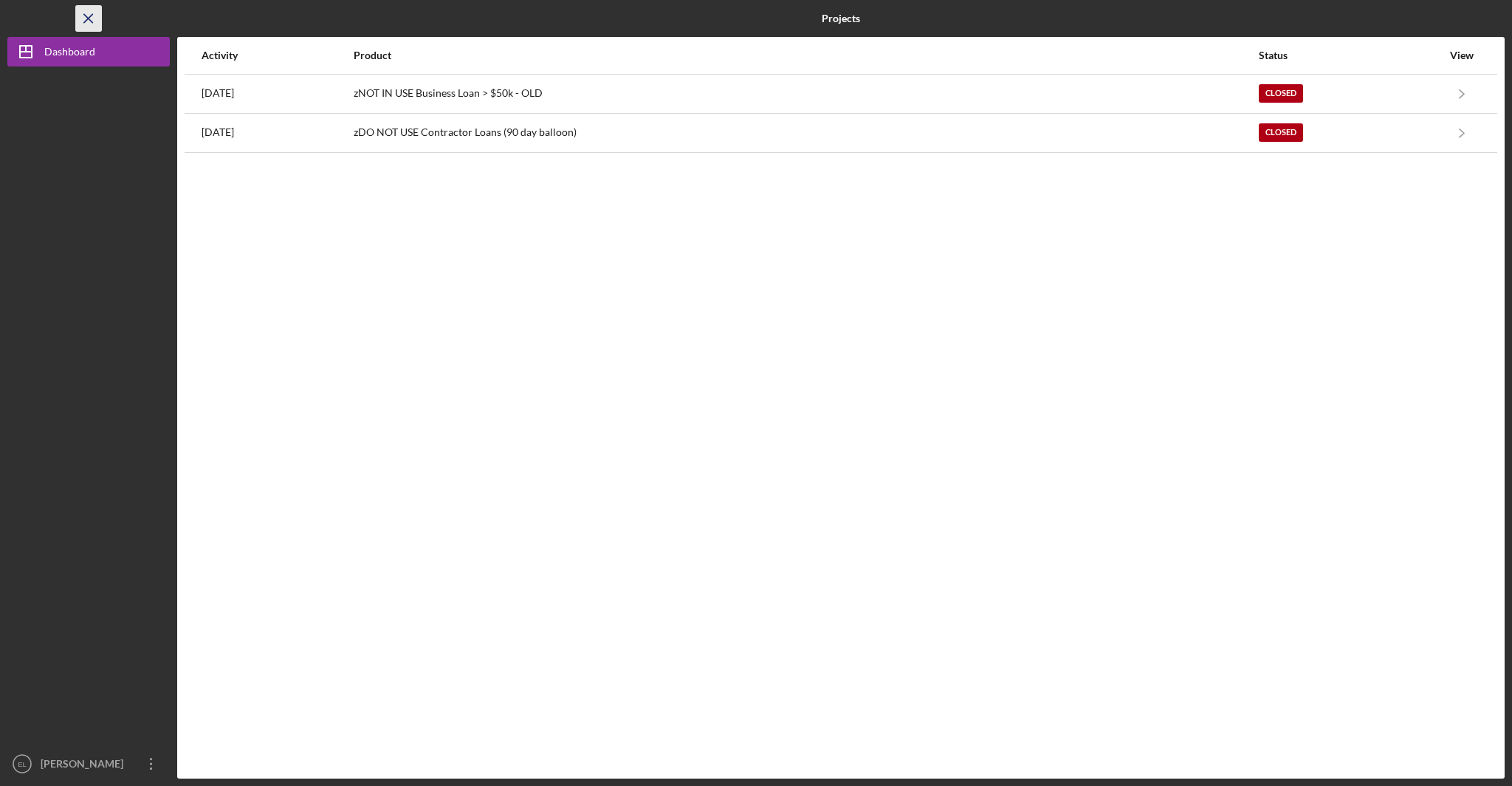
click at [88, 19] on line "button" at bounding box center [88, 18] width 8 height 8
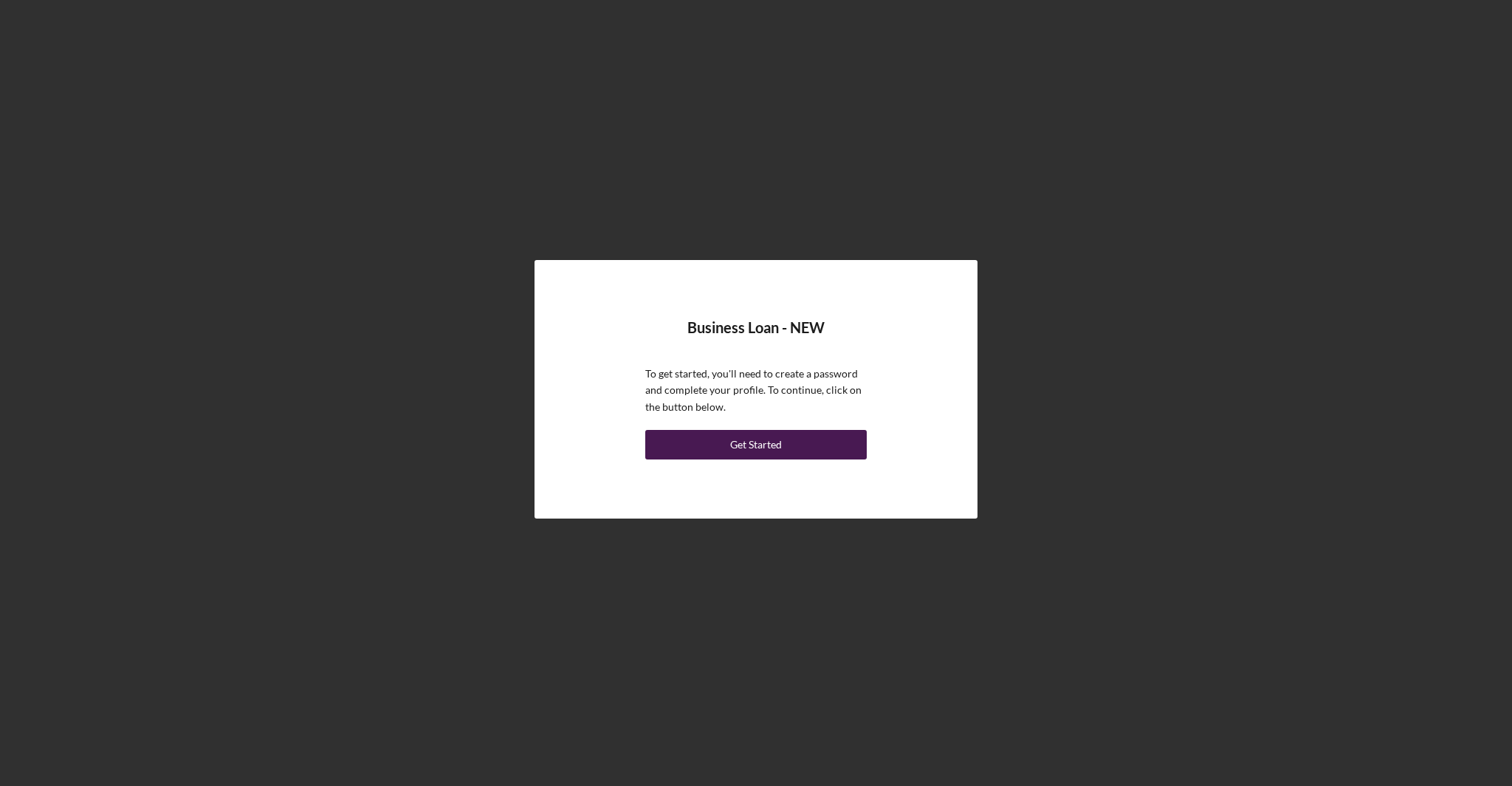
click at [791, 447] on button "Get Started" at bounding box center [755, 445] width 221 height 30
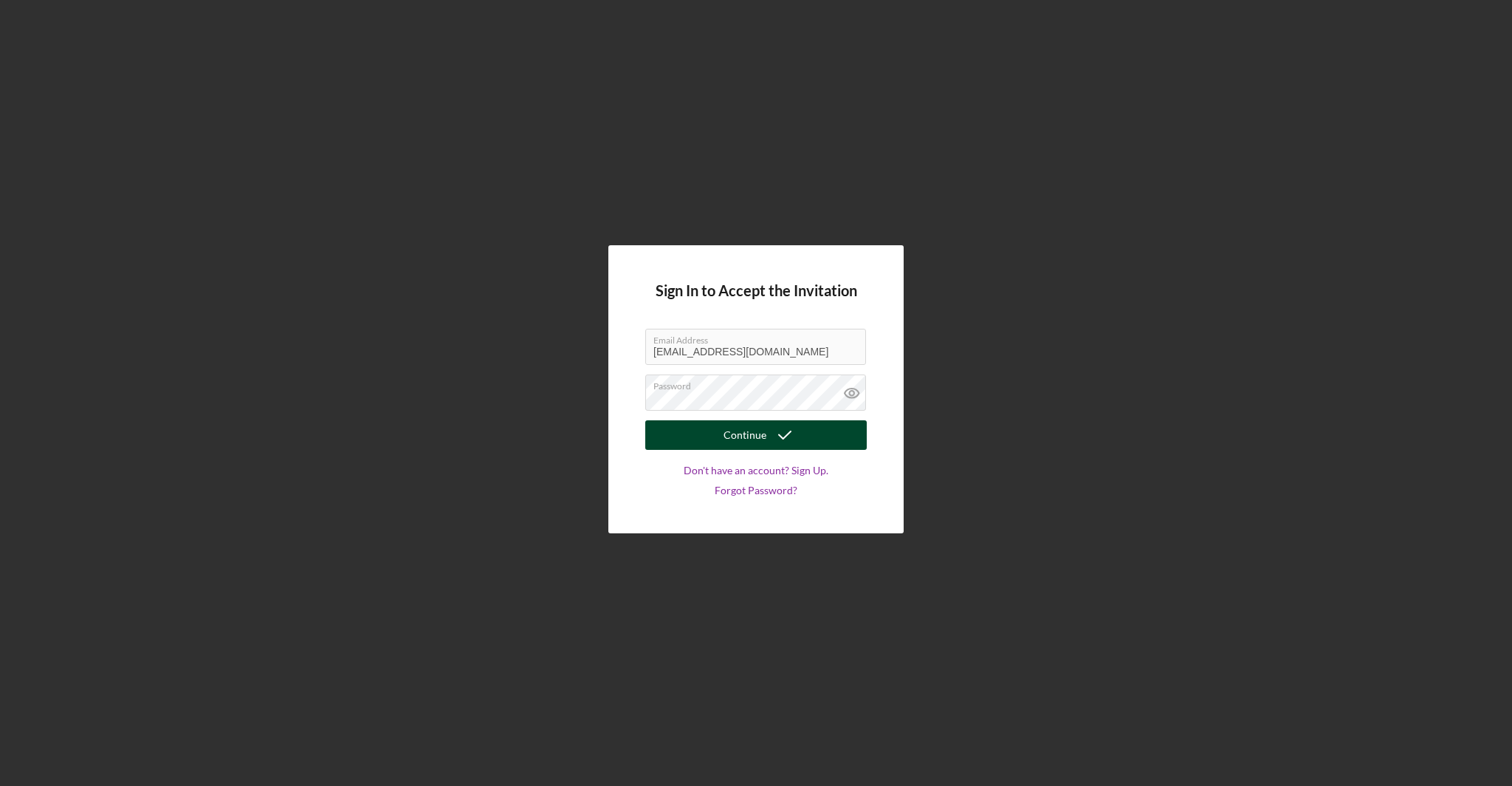
click at [795, 439] on icon "submit" at bounding box center [784, 435] width 37 height 37
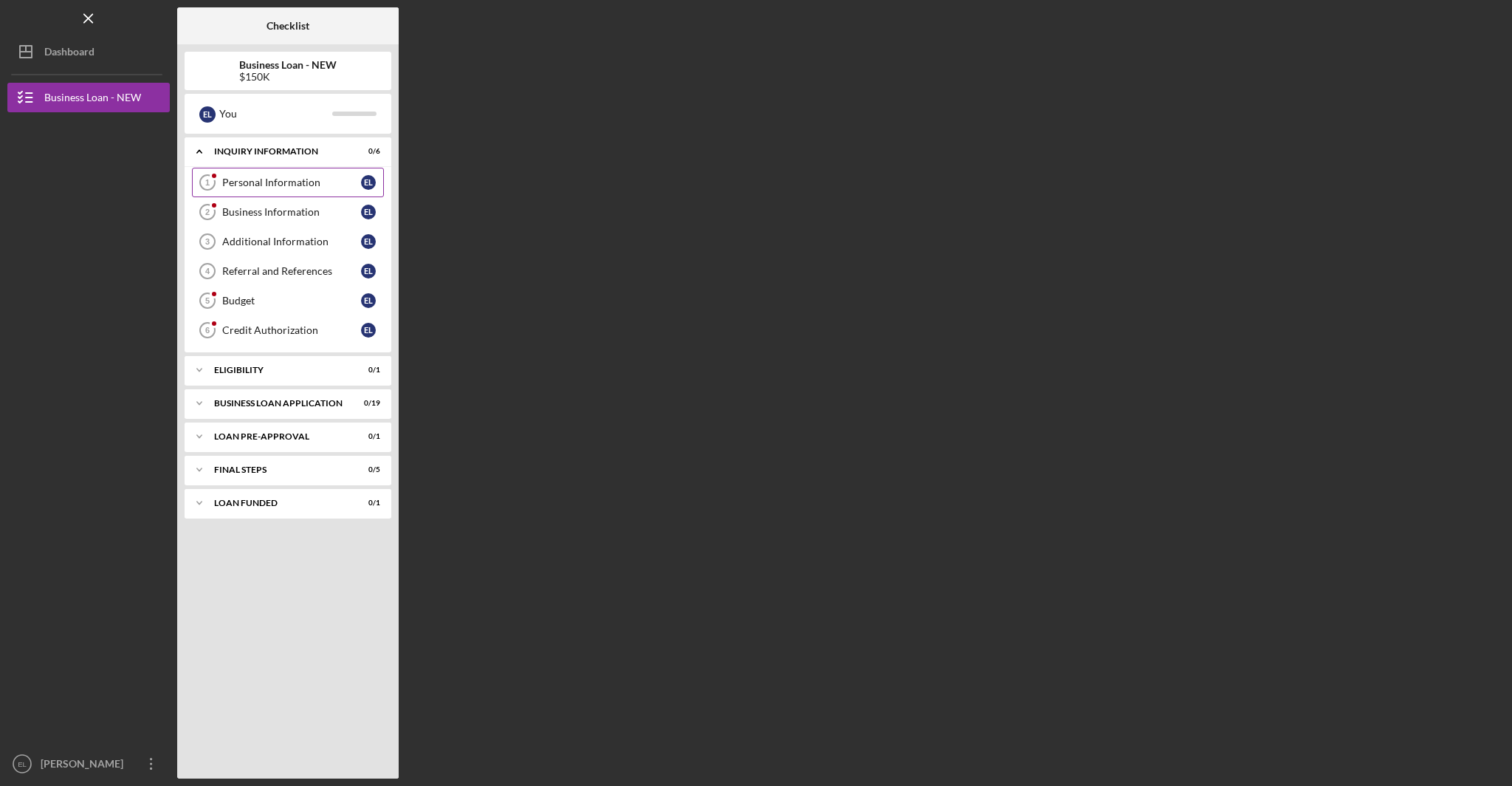
click at [284, 181] on div "Personal Information" at bounding box center [292, 182] width 139 height 12
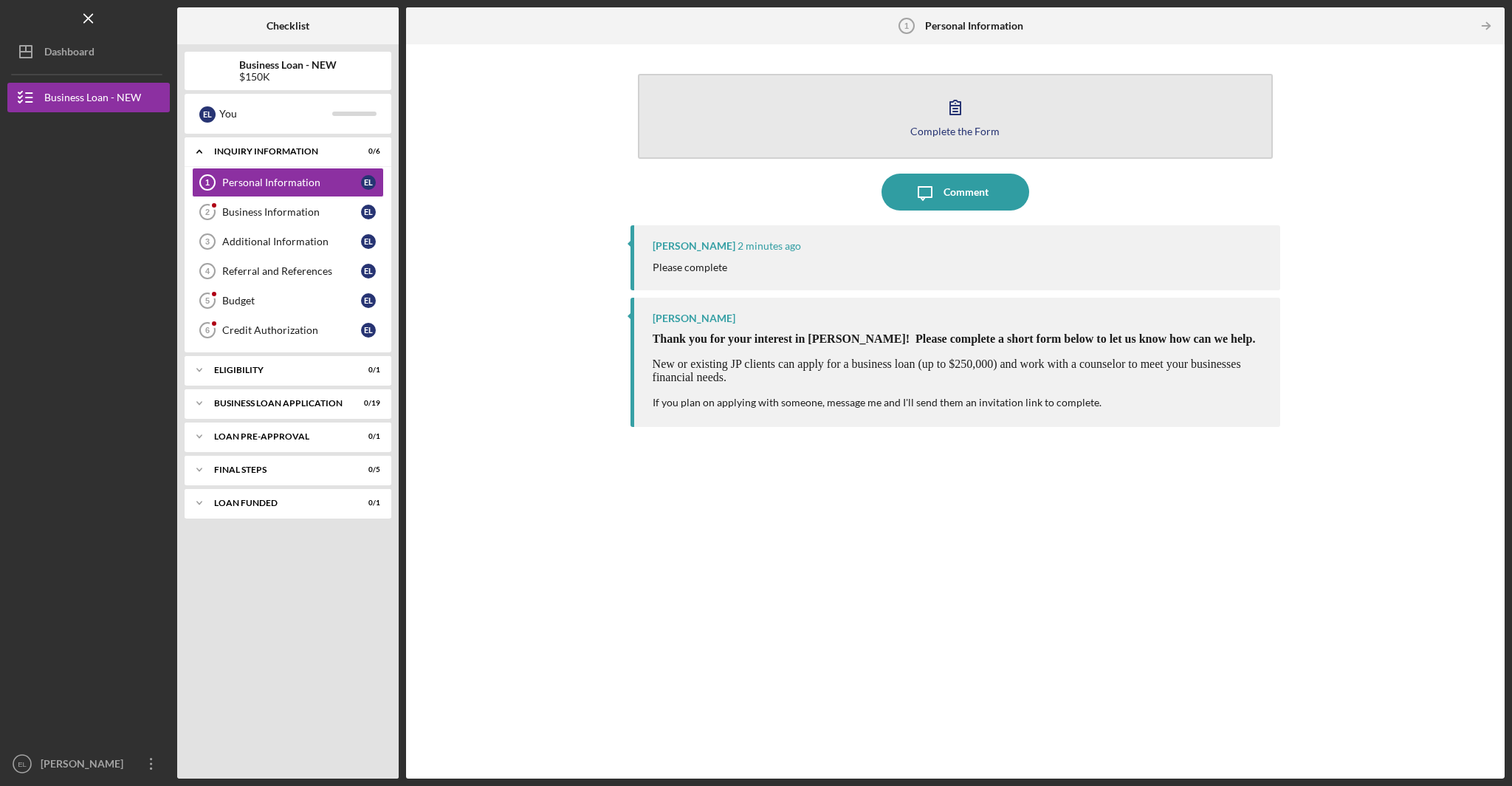
click at [951, 113] on icon "button" at bounding box center [955, 106] width 37 height 37
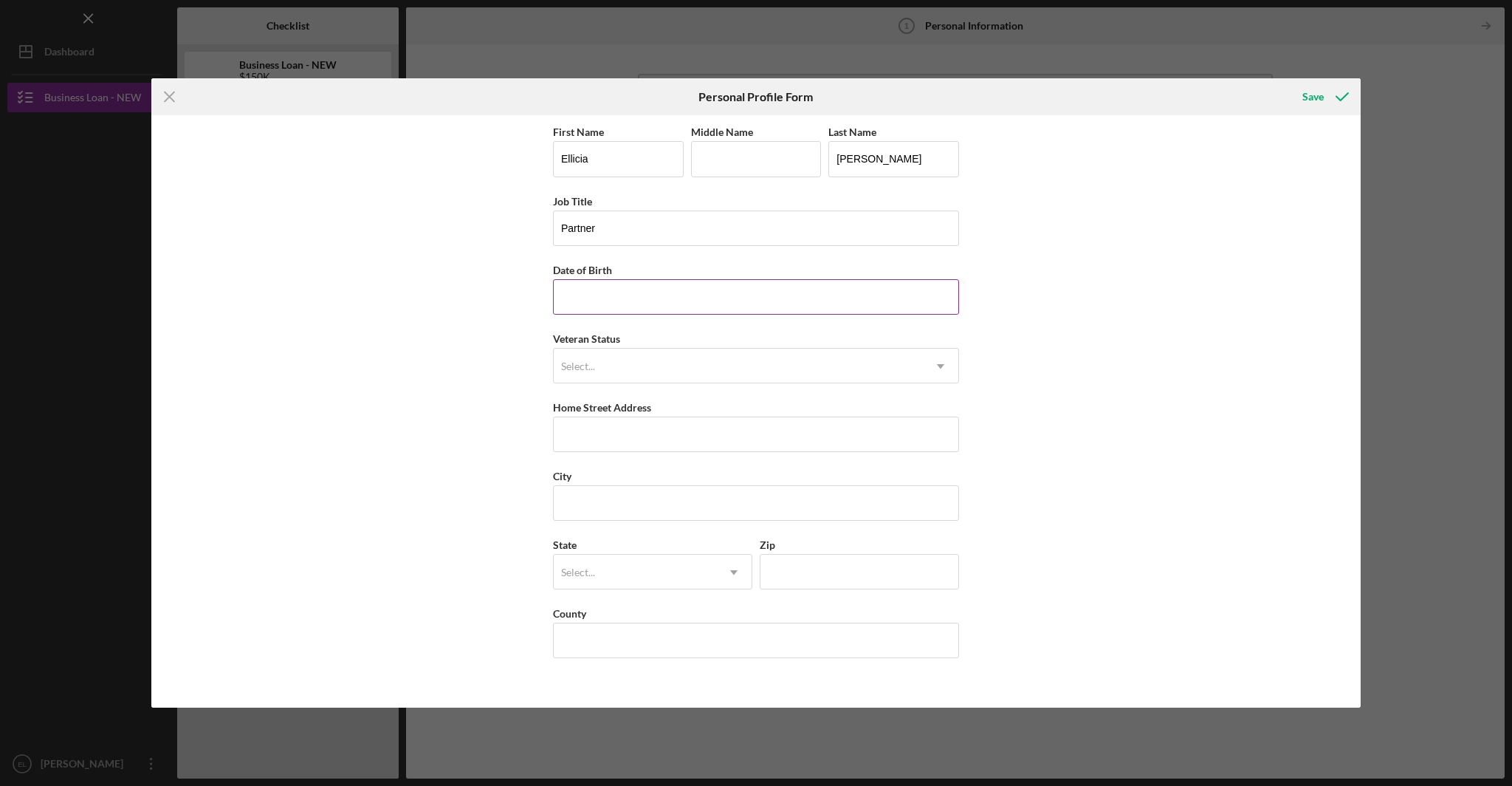
click at [635, 286] on input "Date of Birth" at bounding box center [755, 296] width 406 height 35
type input "03/27/1981"
click at [645, 219] on input "Partner" at bounding box center [755, 228] width 406 height 35
click at [644, 225] on input "Partner" at bounding box center [755, 228] width 406 height 35
click at [643, 225] on input "Partner" at bounding box center [755, 228] width 406 height 35
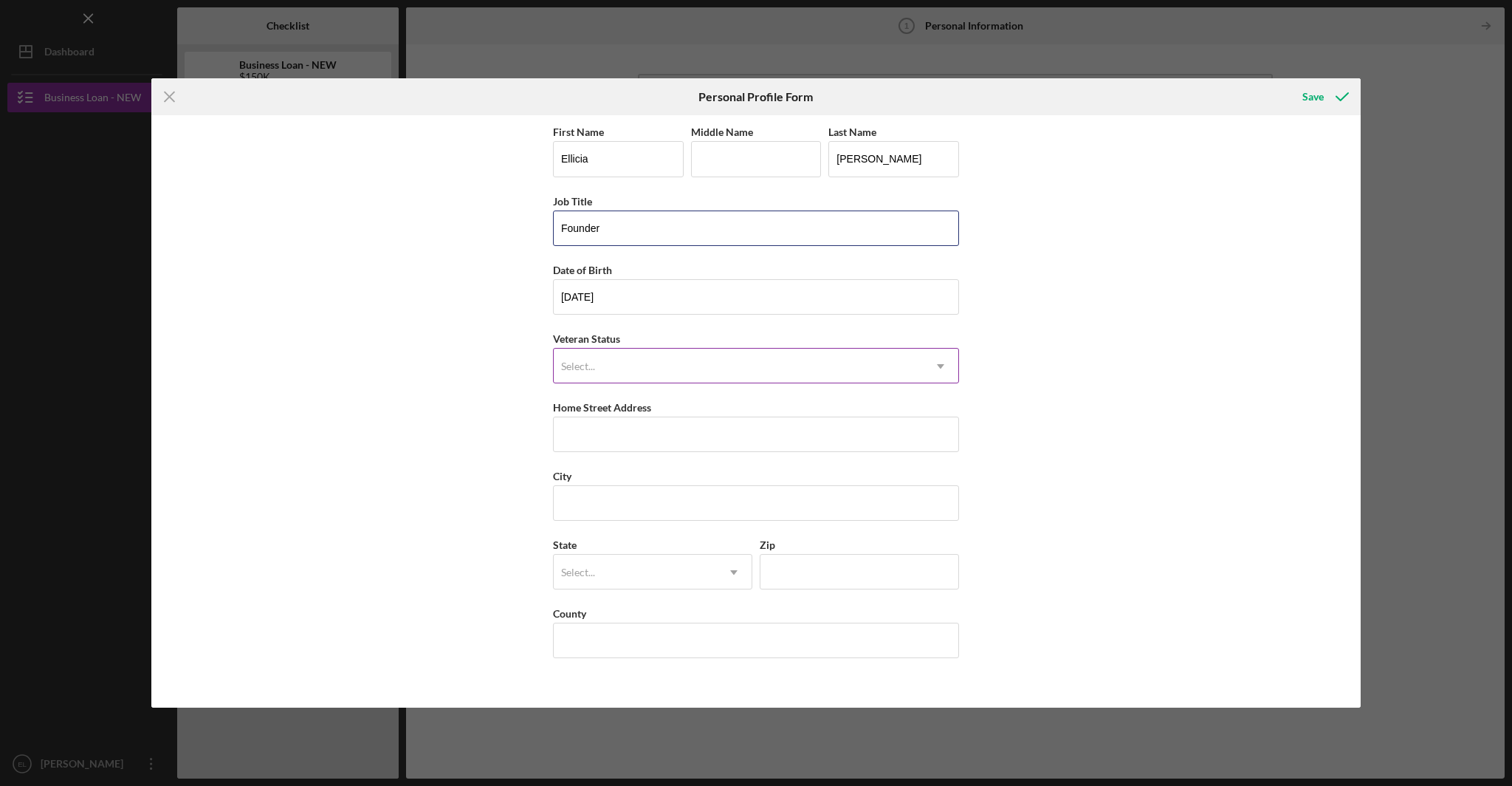
type input "Founder"
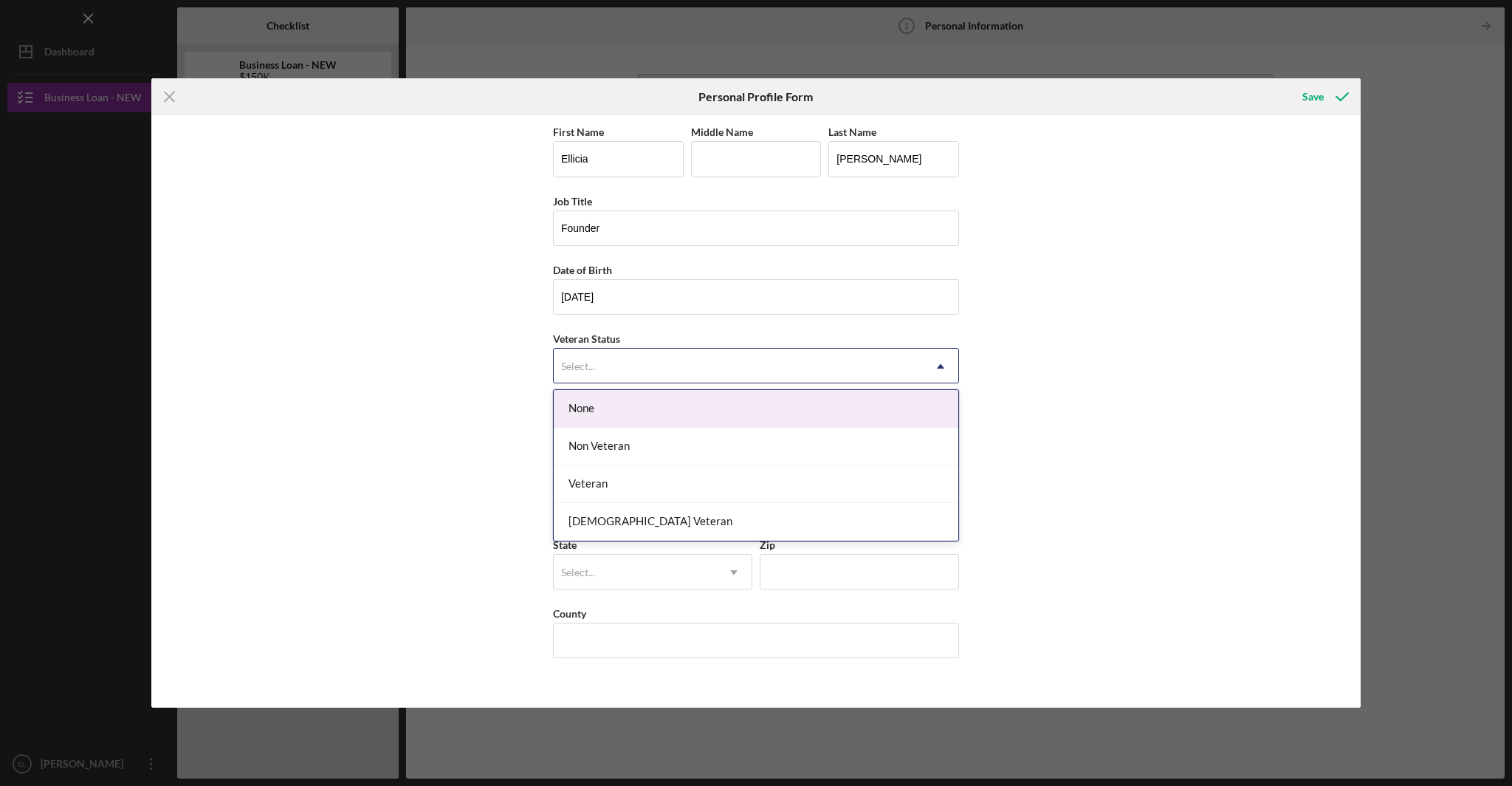
click at [720, 374] on div "Select..." at bounding box center [738, 366] width 369 height 34
click at [718, 408] on div "None" at bounding box center [756, 409] width 405 height 38
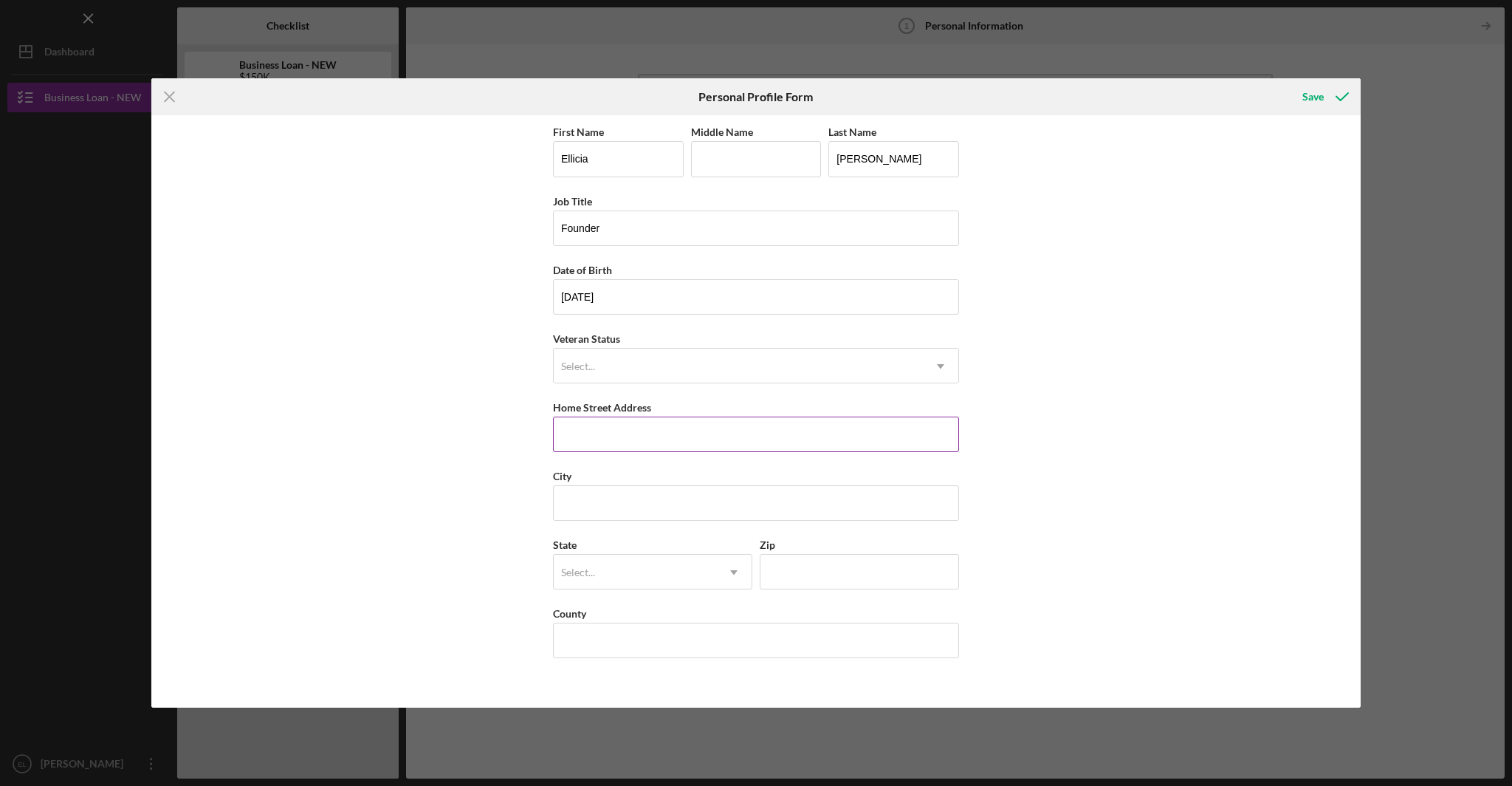
click at [737, 427] on input "Home Street Address" at bounding box center [755, 434] width 406 height 35
click at [679, 436] on input "Home Street Address" at bounding box center [755, 434] width 406 height 35
type input "1009 Speckledwod Manor"
click at [701, 505] on input "City" at bounding box center [755, 502] width 406 height 35
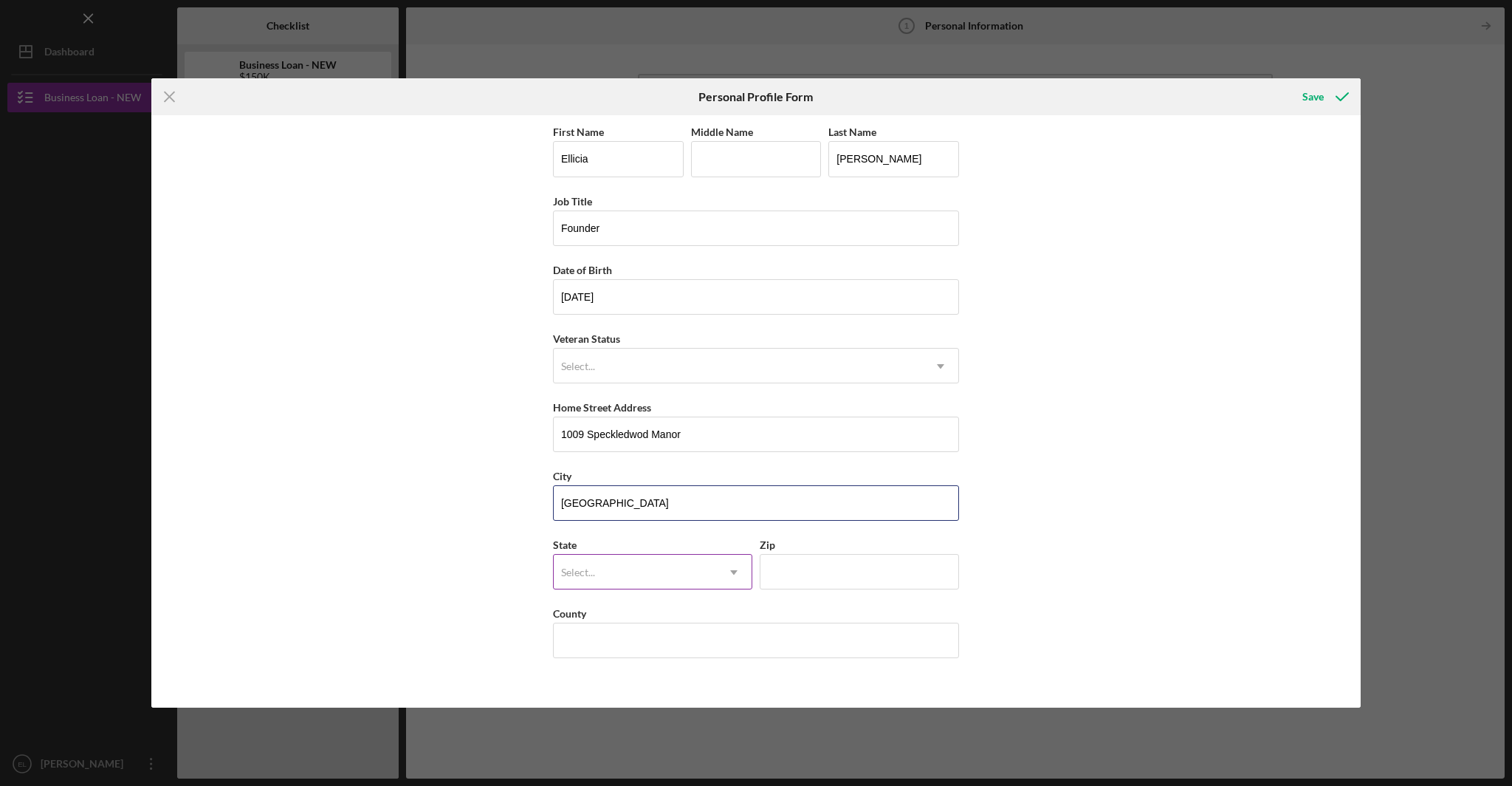
type input "University City"
click at [740, 570] on icon "Icon/Dropdown Arrow" at bounding box center [733, 572] width 35 height 35
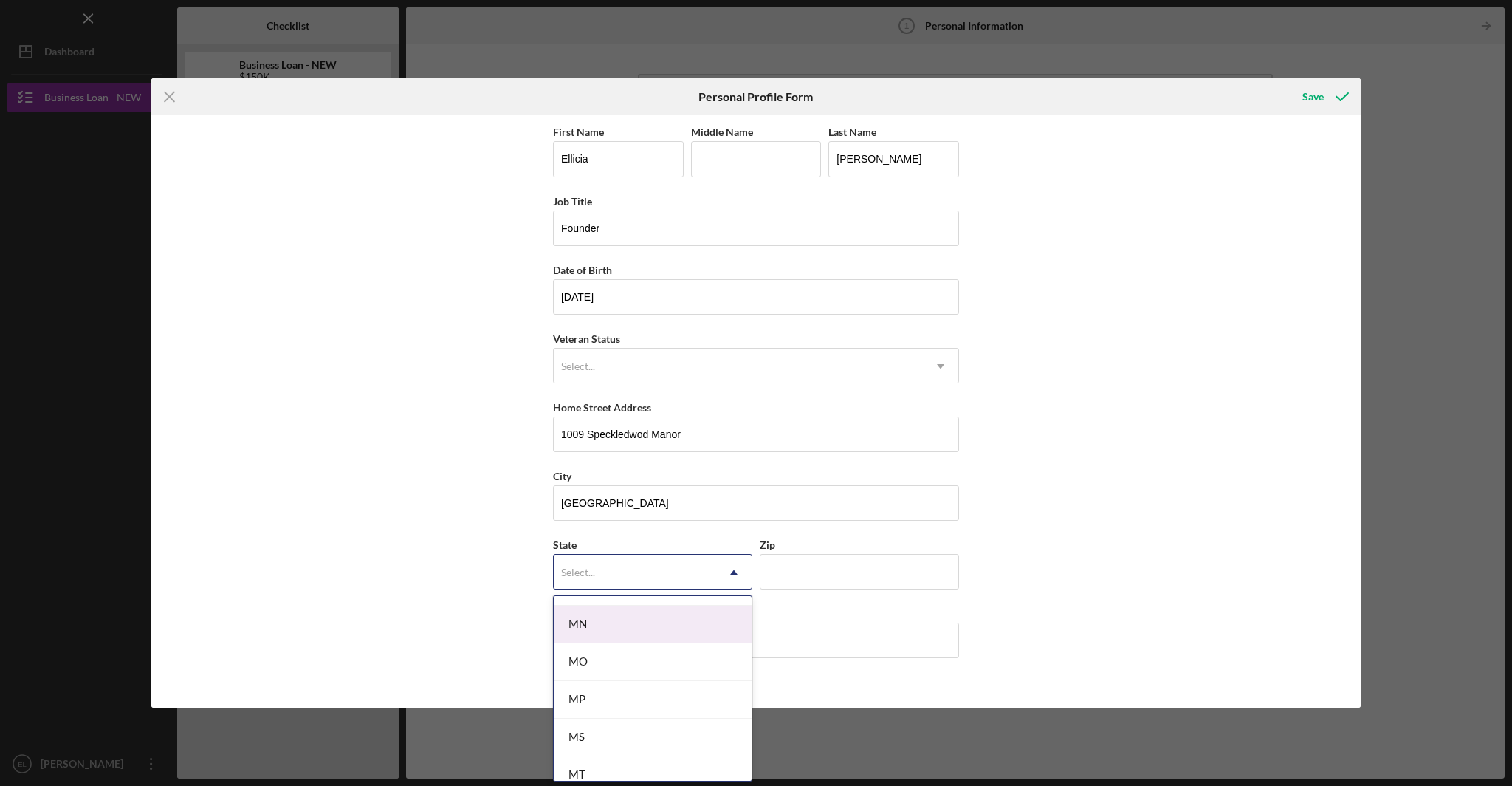
scroll to position [1278, 0]
click at [684, 649] on div "MO" at bounding box center [652, 655] width 198 height 38
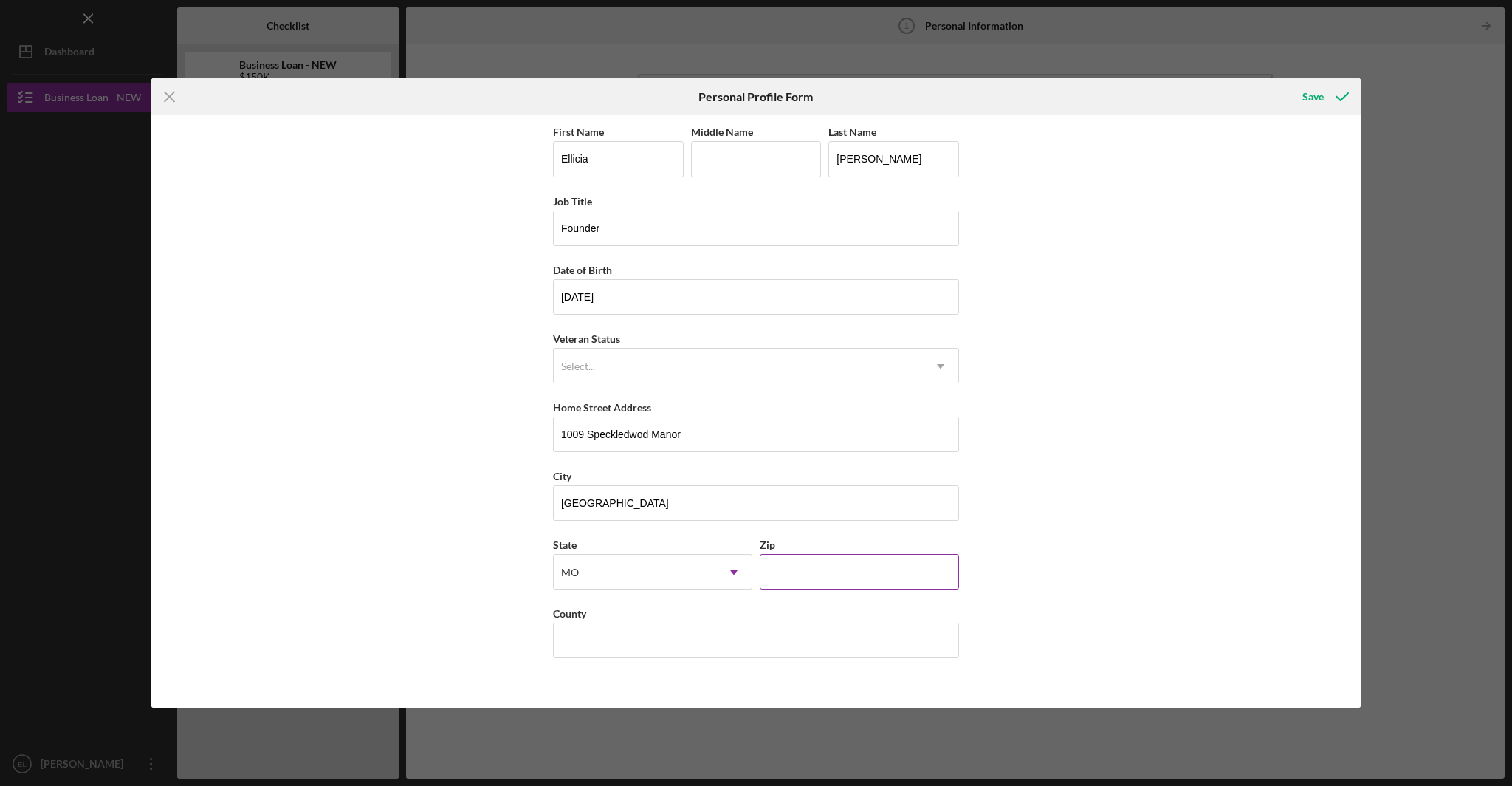
click at [834, 568] on input "Zip" at bounding box center [859, 571] width 199 height 35
type input "63017"
click at [1322, 100] on div "Save" at bounding box center [1313, 97] width 21 height 30
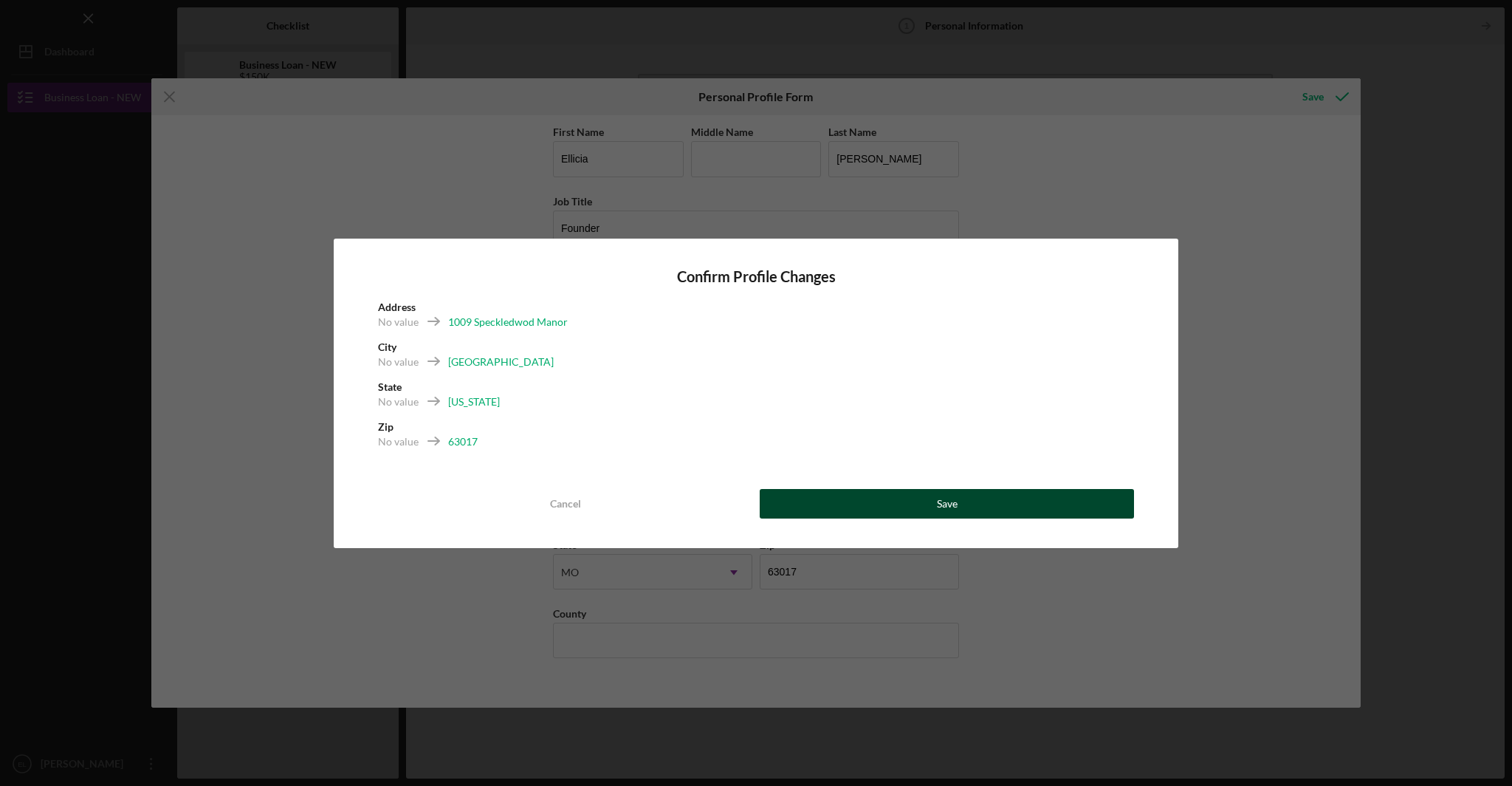
click at [1024, 508] on button "Save" at bounding box center [947, 504] width 374 height 30
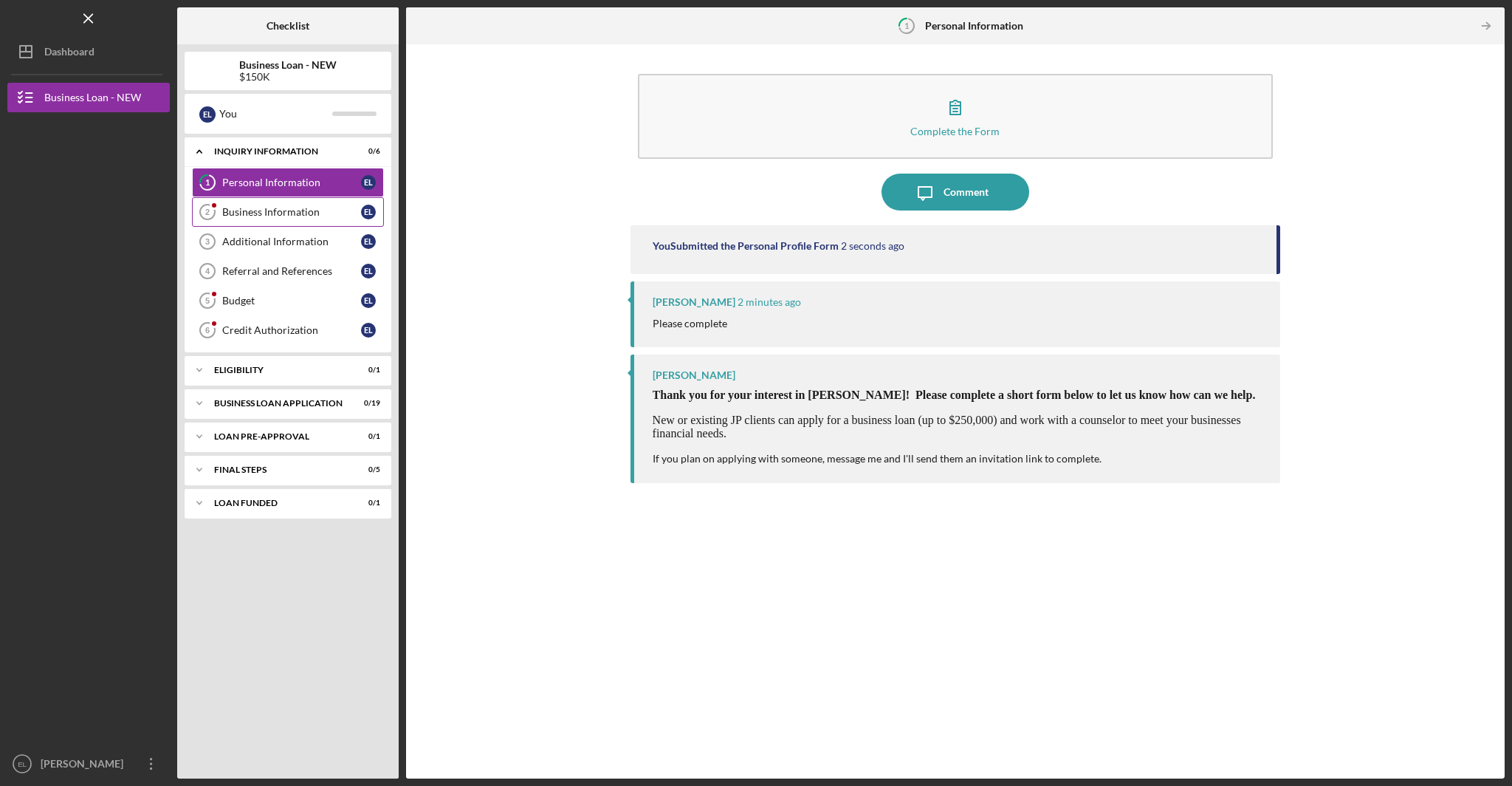
click at [288, 216] on div "Business Information" at bounding box center [292, 211] width 139 height 12
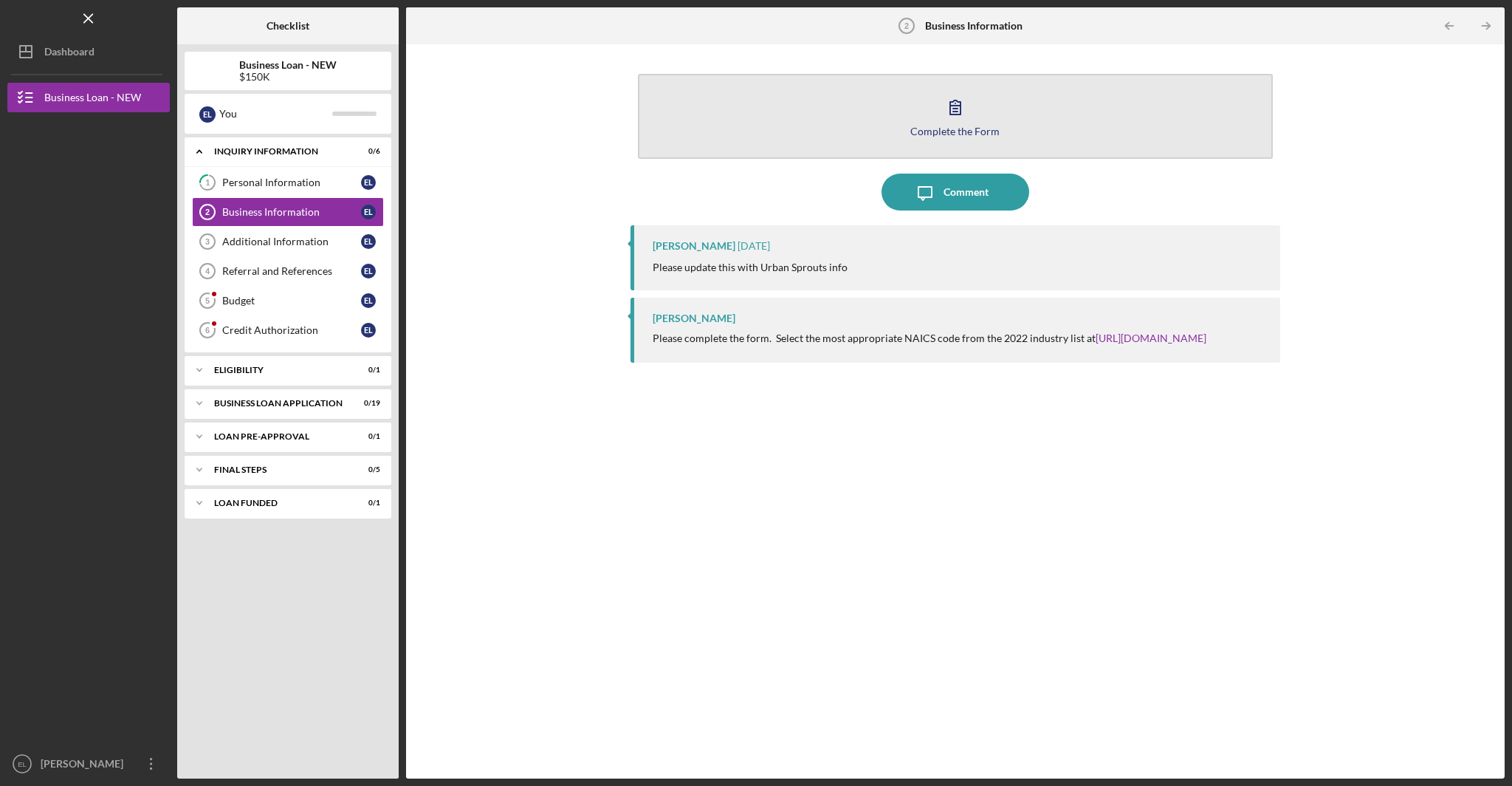
click at [954, 111] on icon "button" at bounding box center [955, 107] width 10 height 14
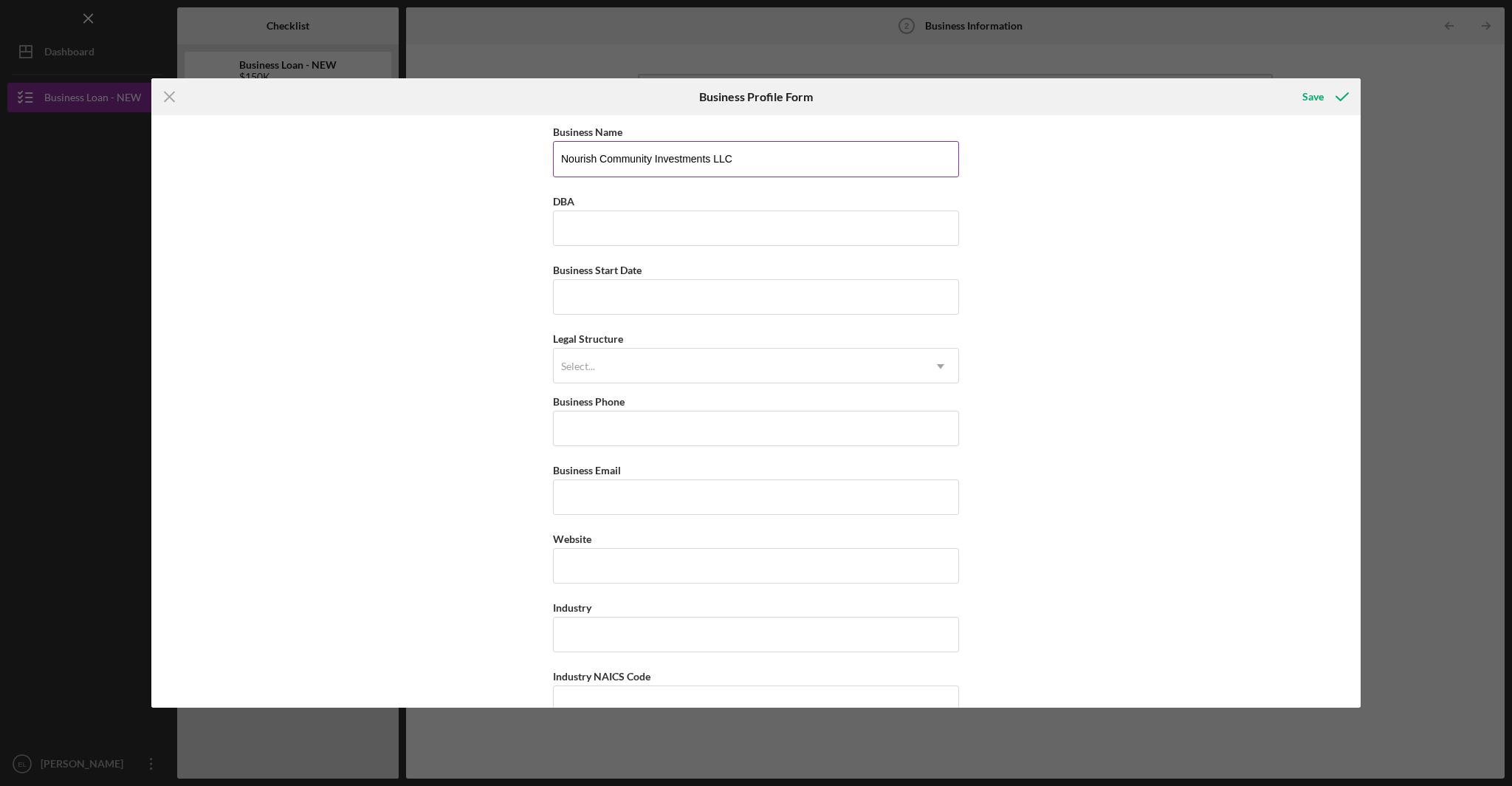
click at [741, 154] on input "Nourish Community Investments LLC" at bounding box center [755, 158] width 406 height 35
type input "Urban Sprouts"
click at [1333, 100] on icon "submit" at bounding box center [1342, 96] width 37 height 37
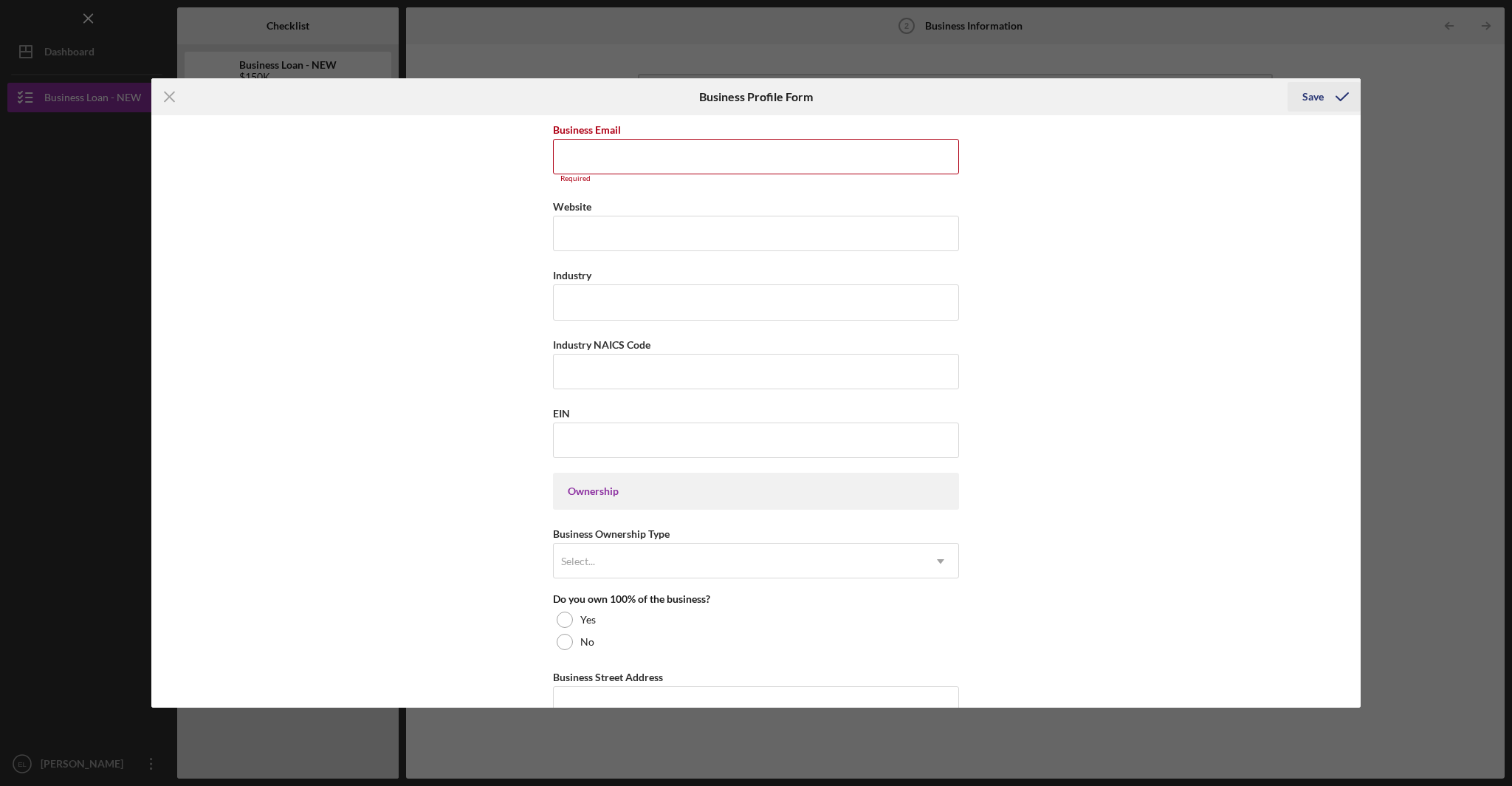
scroll to position [345, 0]
click at [171, 99] on line at bounding box center [170, 97] width 9 height 9
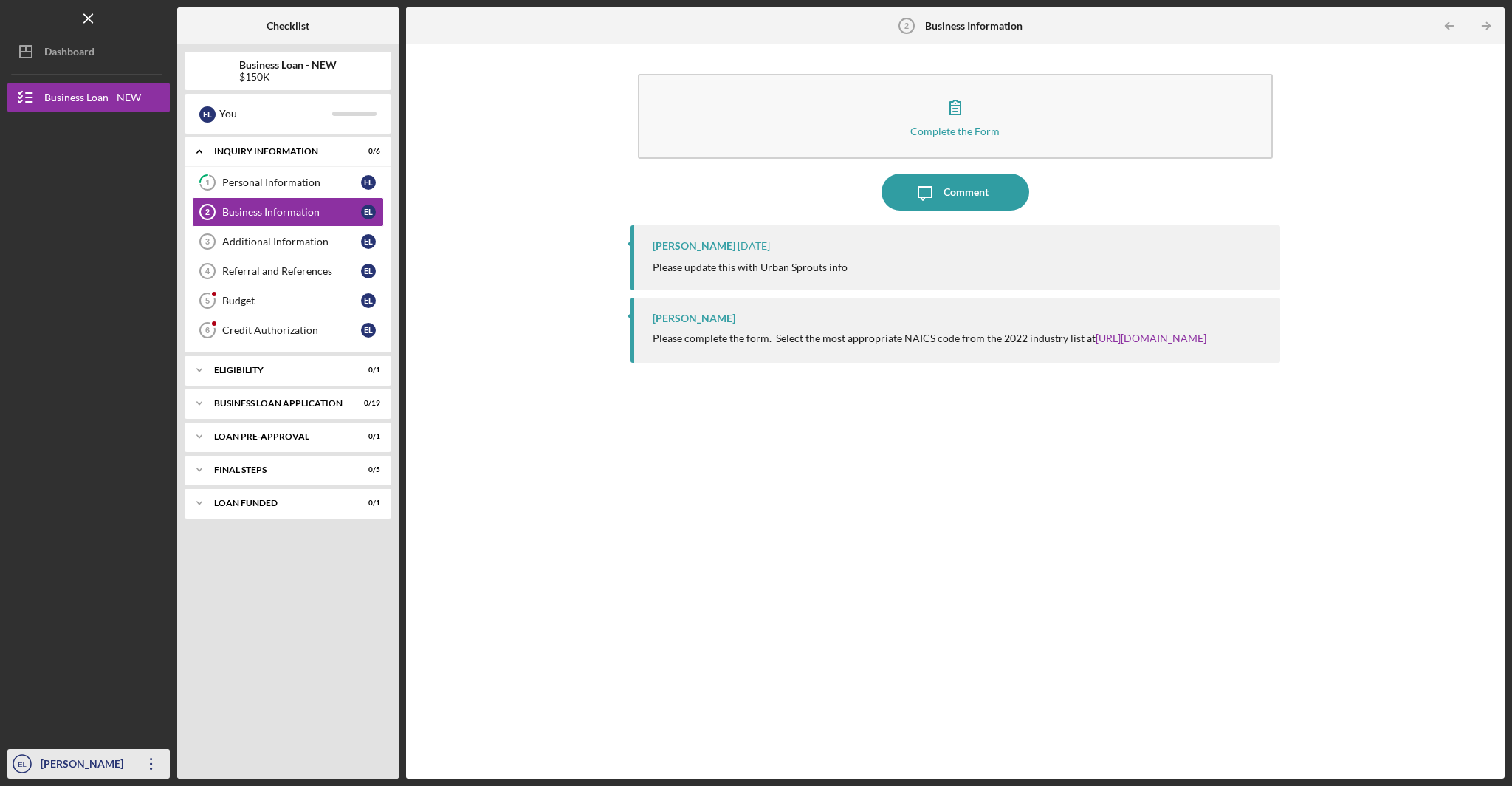
click at [136, 765] on icon "Icon/Overflow" at bounding box center [151, 763] width 37 height 37
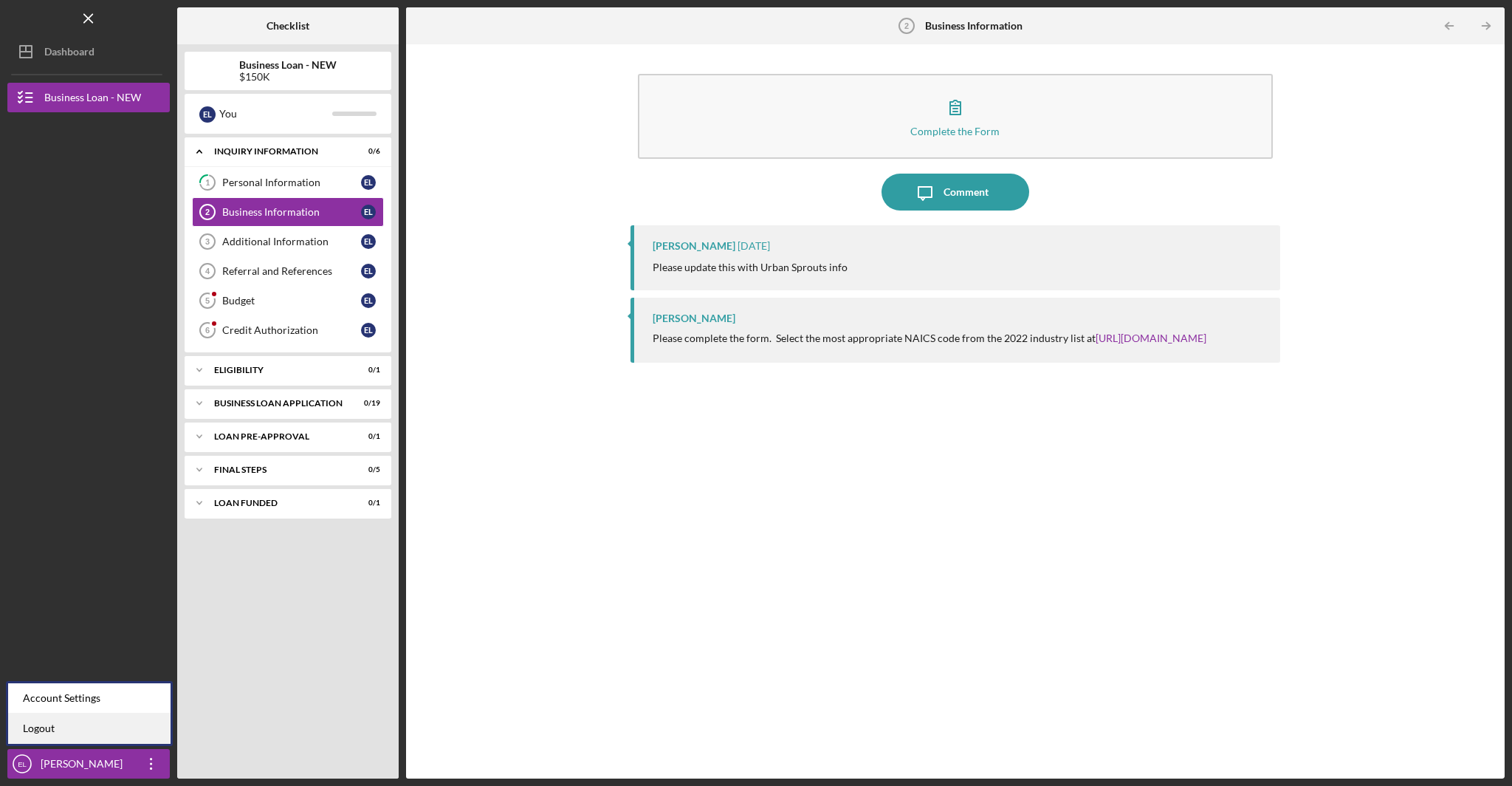
click at [127, 723] on link "Logout" at bounding box center [89, 728] width 163 height 31
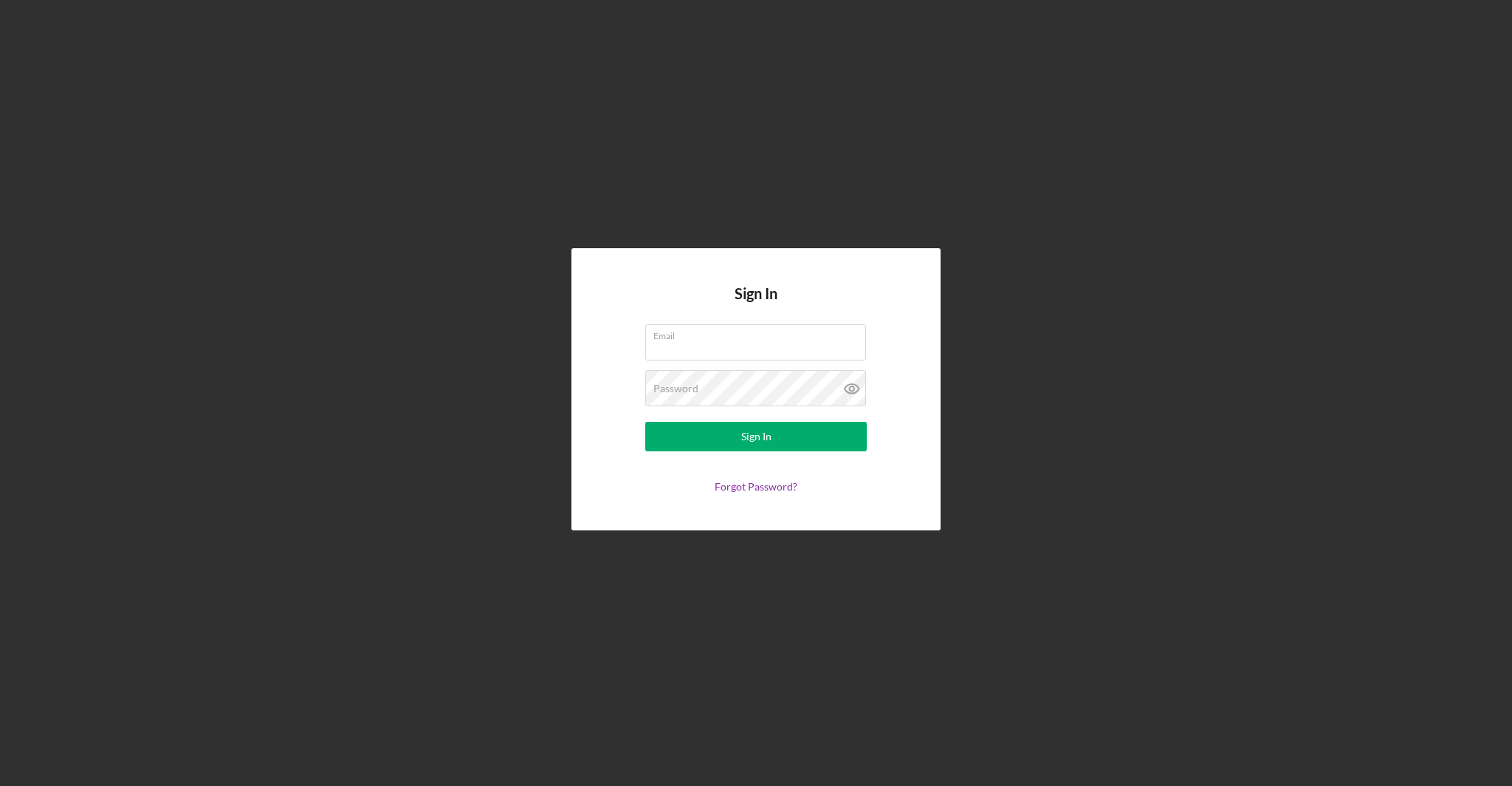
type input "elanier@urbansproutscdc.org"
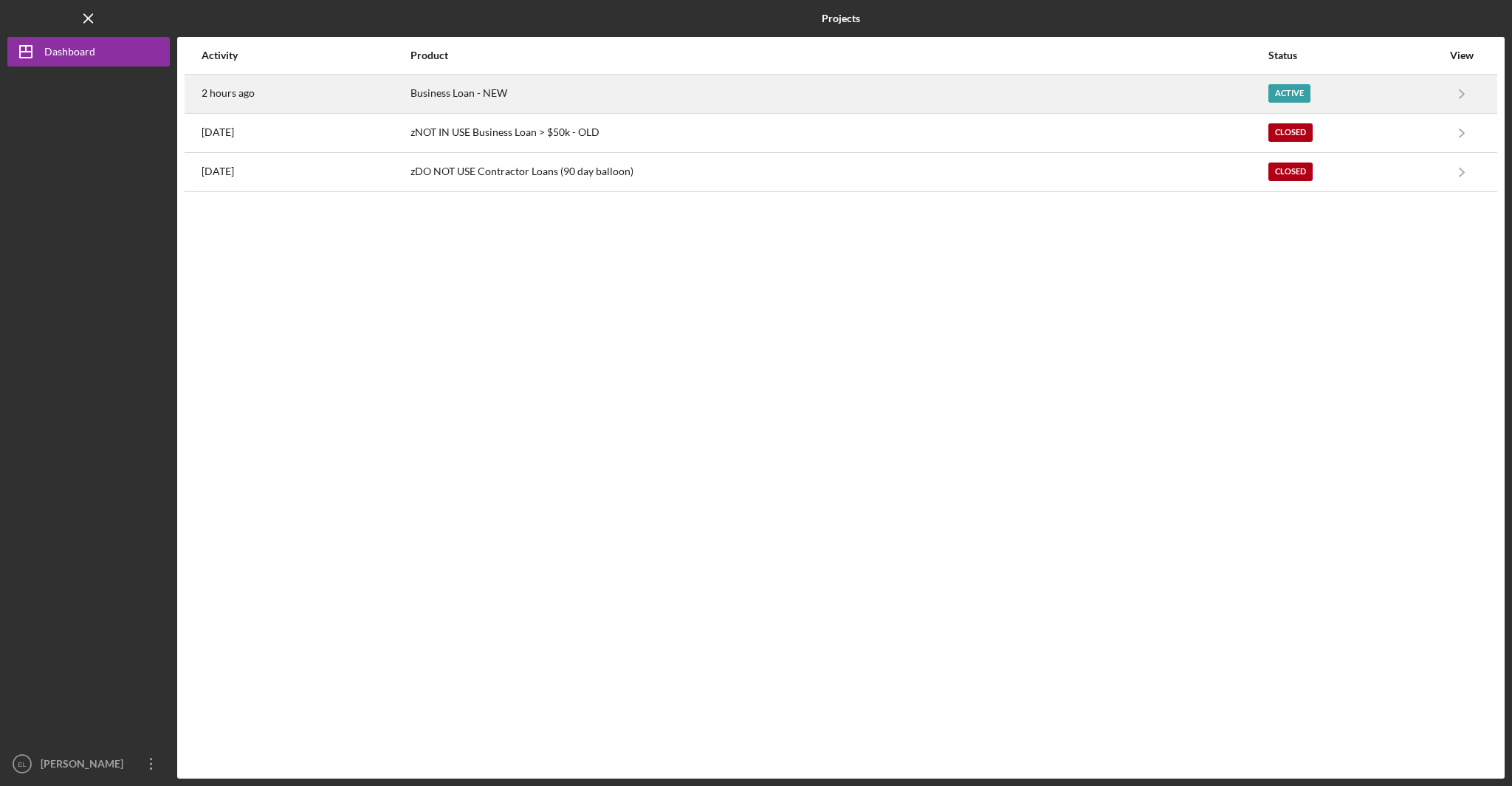
click at [1286, 91] on div "Active" at bounding box center [1290, 94] width 42 height 19
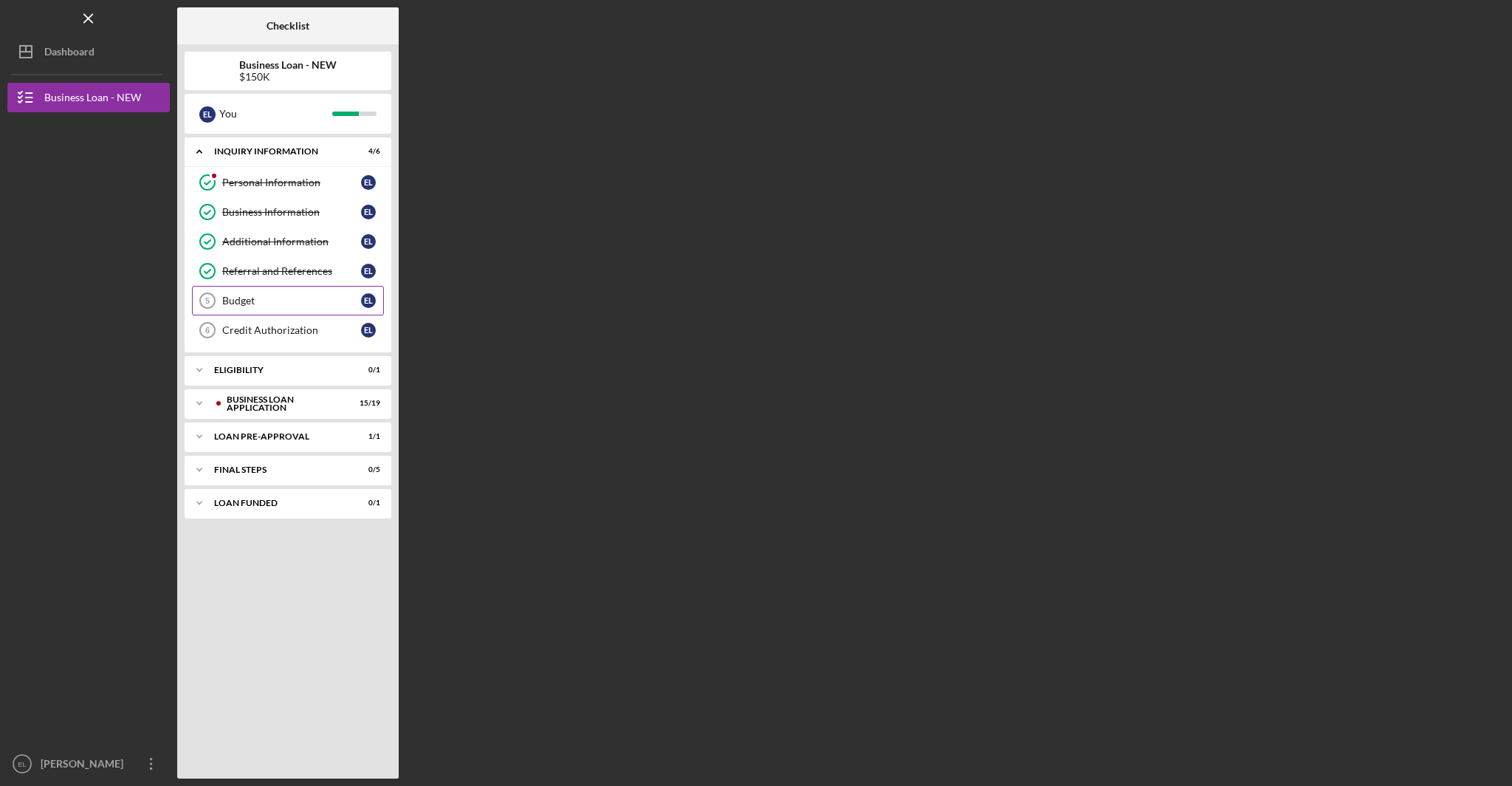
click at [260, 300] on div "Budget" at bounding box center [292, 300] width 139 height 12
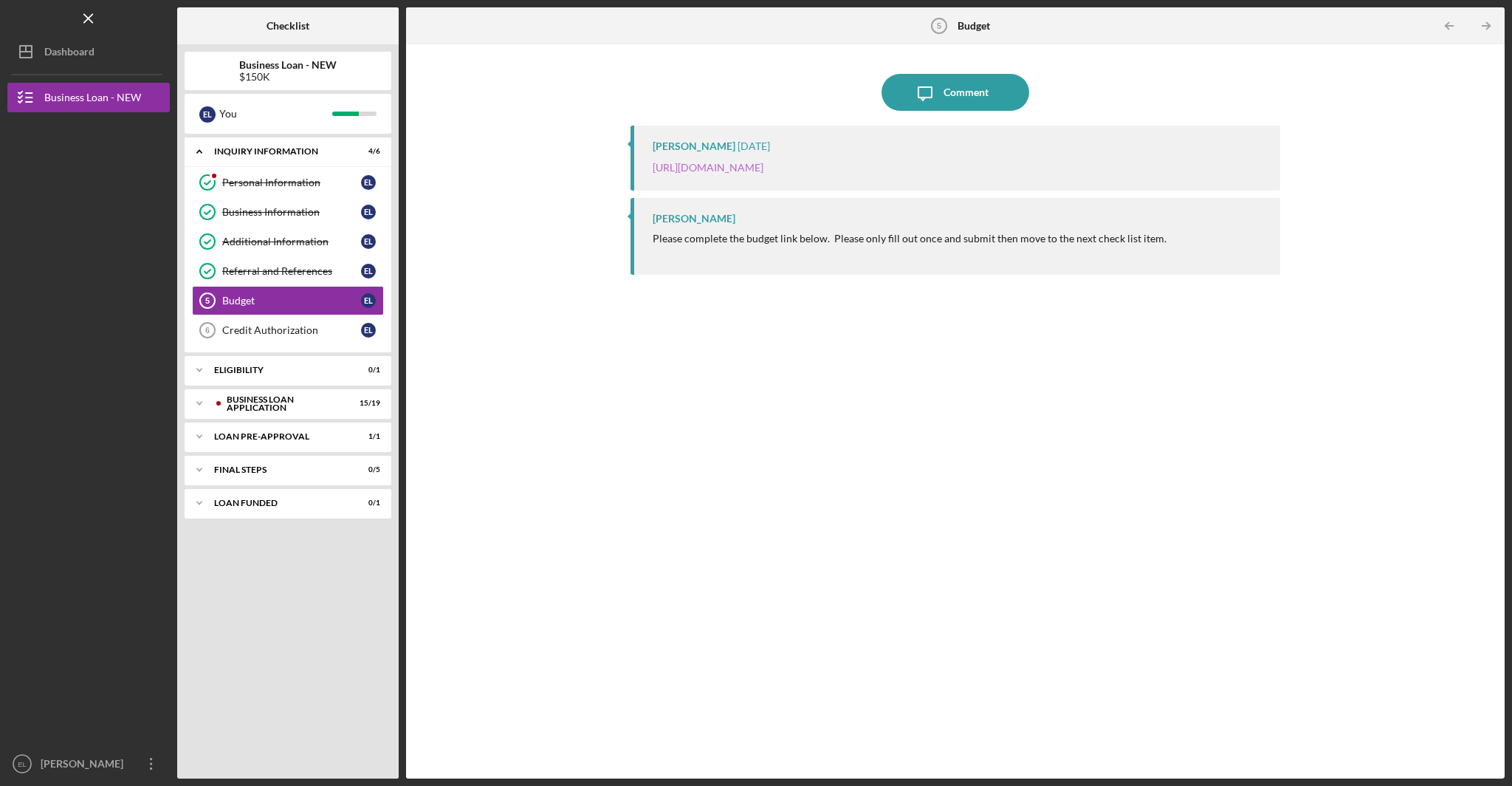
click at [764, 169] on link "https://justinepetersen.tfaforms.net/21?serviceID=a1gPC000002fjCv" at bounding box center [708, 167] width 111 height 13
click at [279, 332] on div "Credit Authorization" at bounding box center [292, 330] width 139 height 12
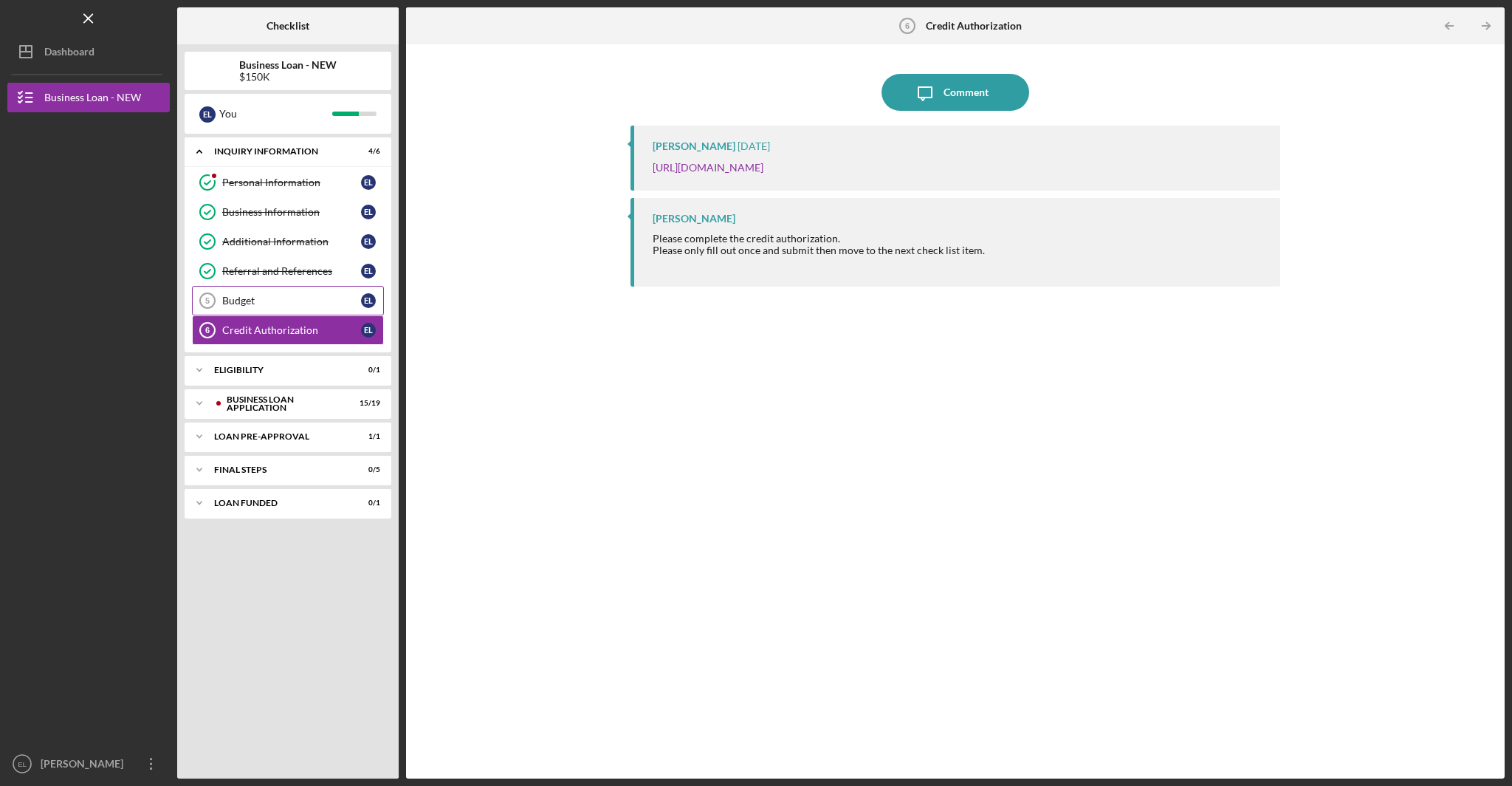
click at [254, 299] on div "Budget" at bounding box center [292, 300] width 139 height 12
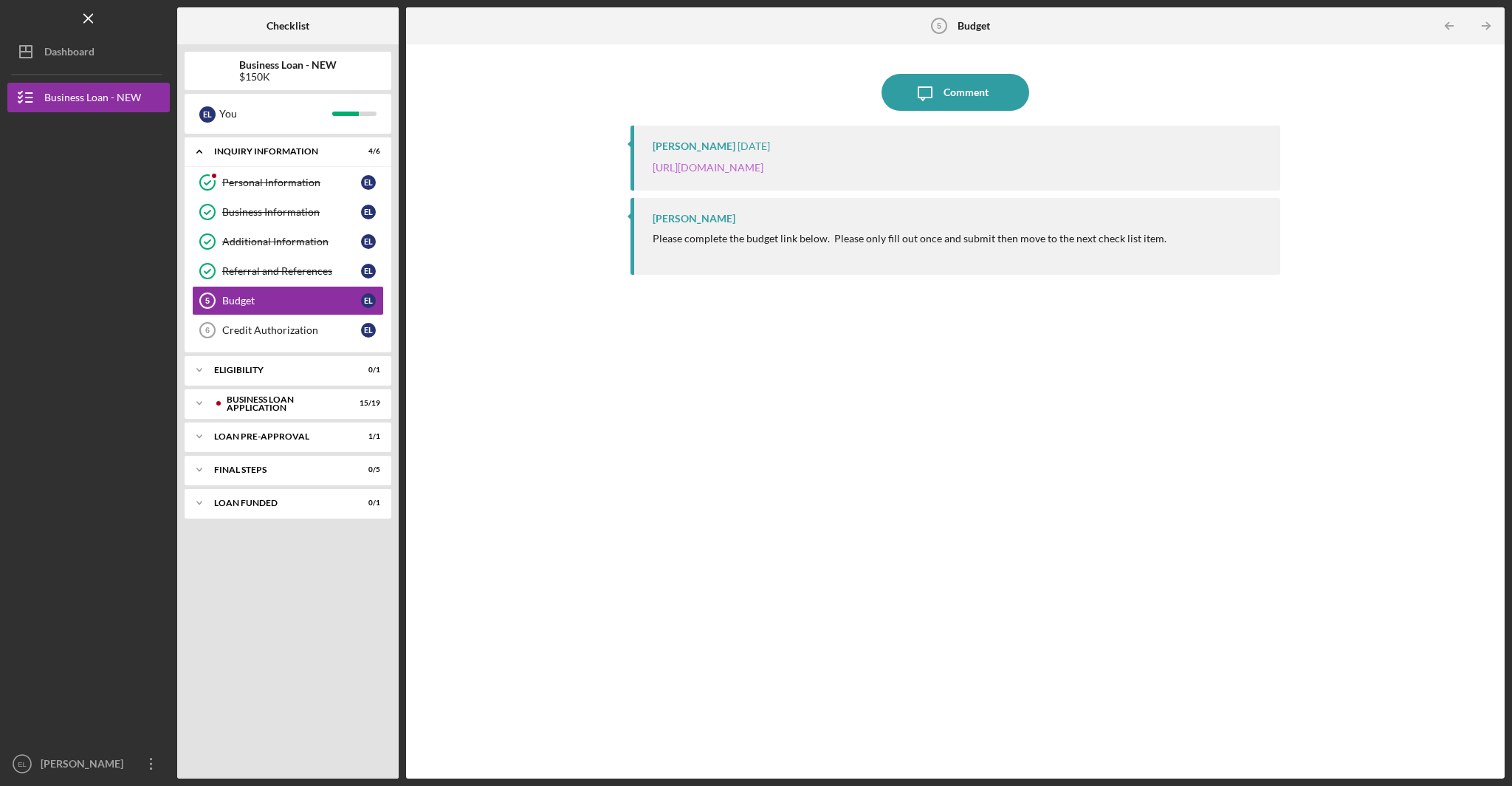
click at [764, 166] on link "https://justinepetersen.tfaforms.net/21?serviceID=a1gPC000002fjCv" at bounding box center [708, 167] width 111 height 13
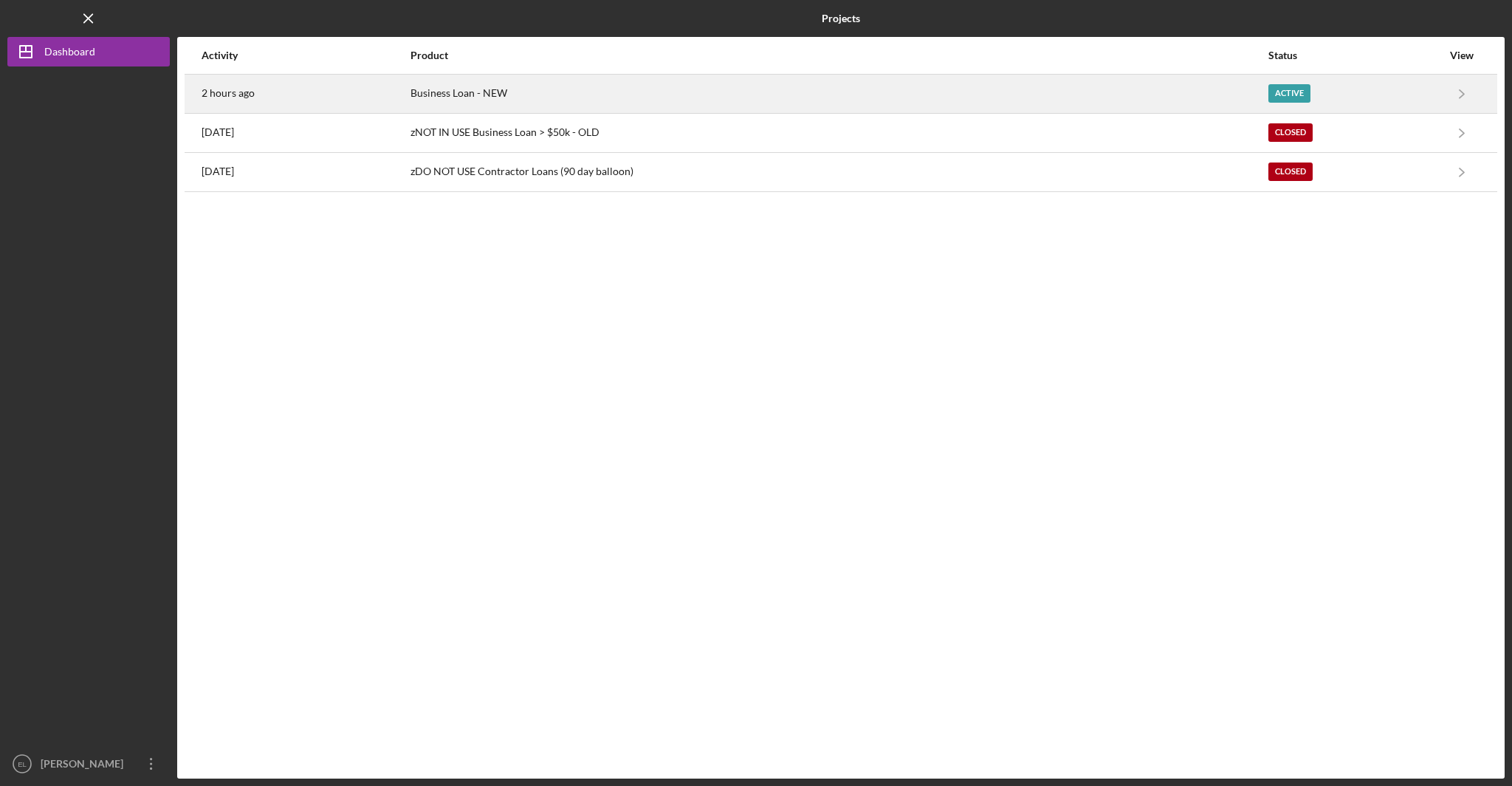
click at [1299, 86] on div "Active" at bounding box center [1290, 94] width 42 height 19
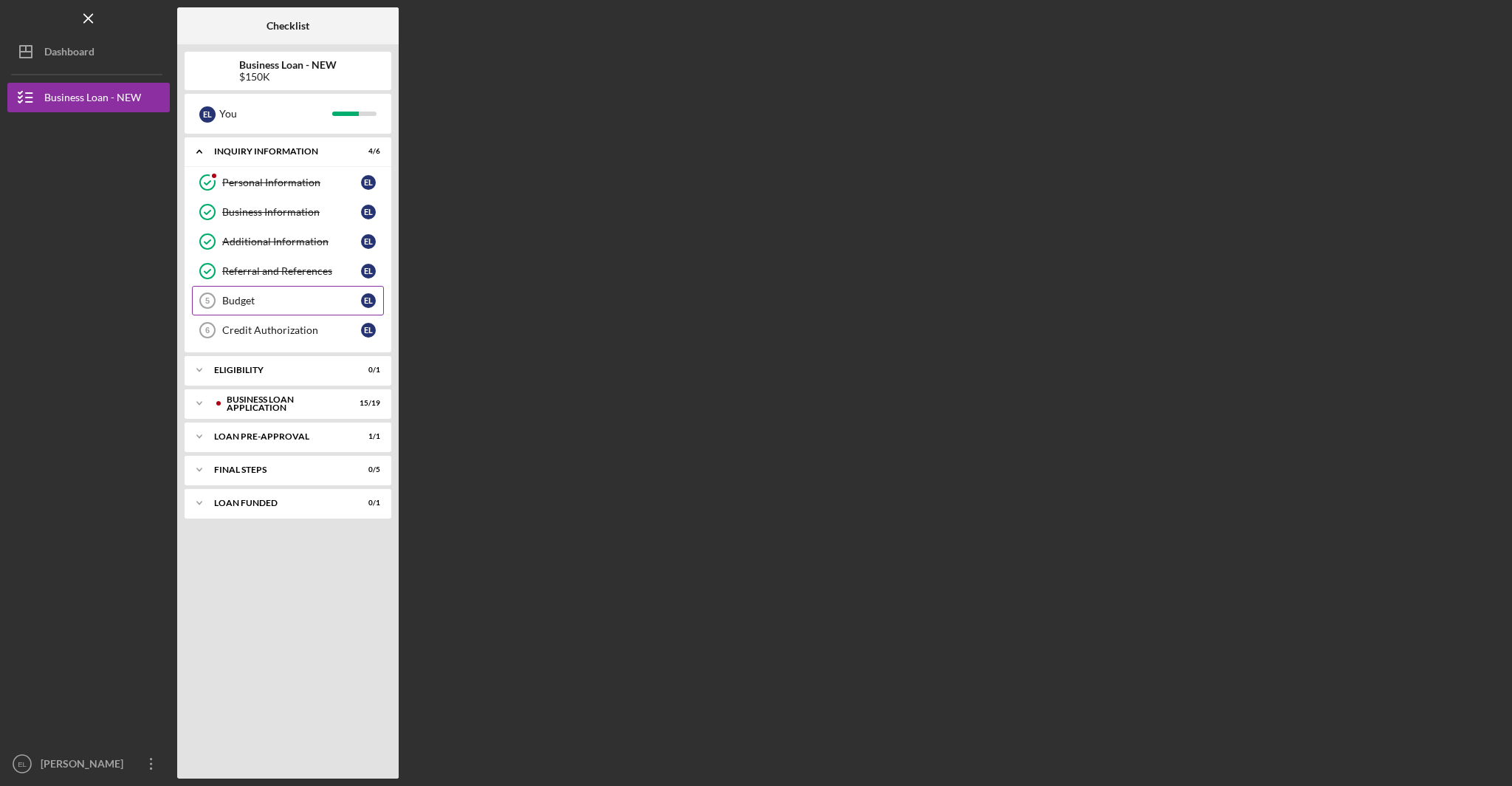
click at [274, 300] on div "Budget" at bounding box center [292, 300] width 139 height 12
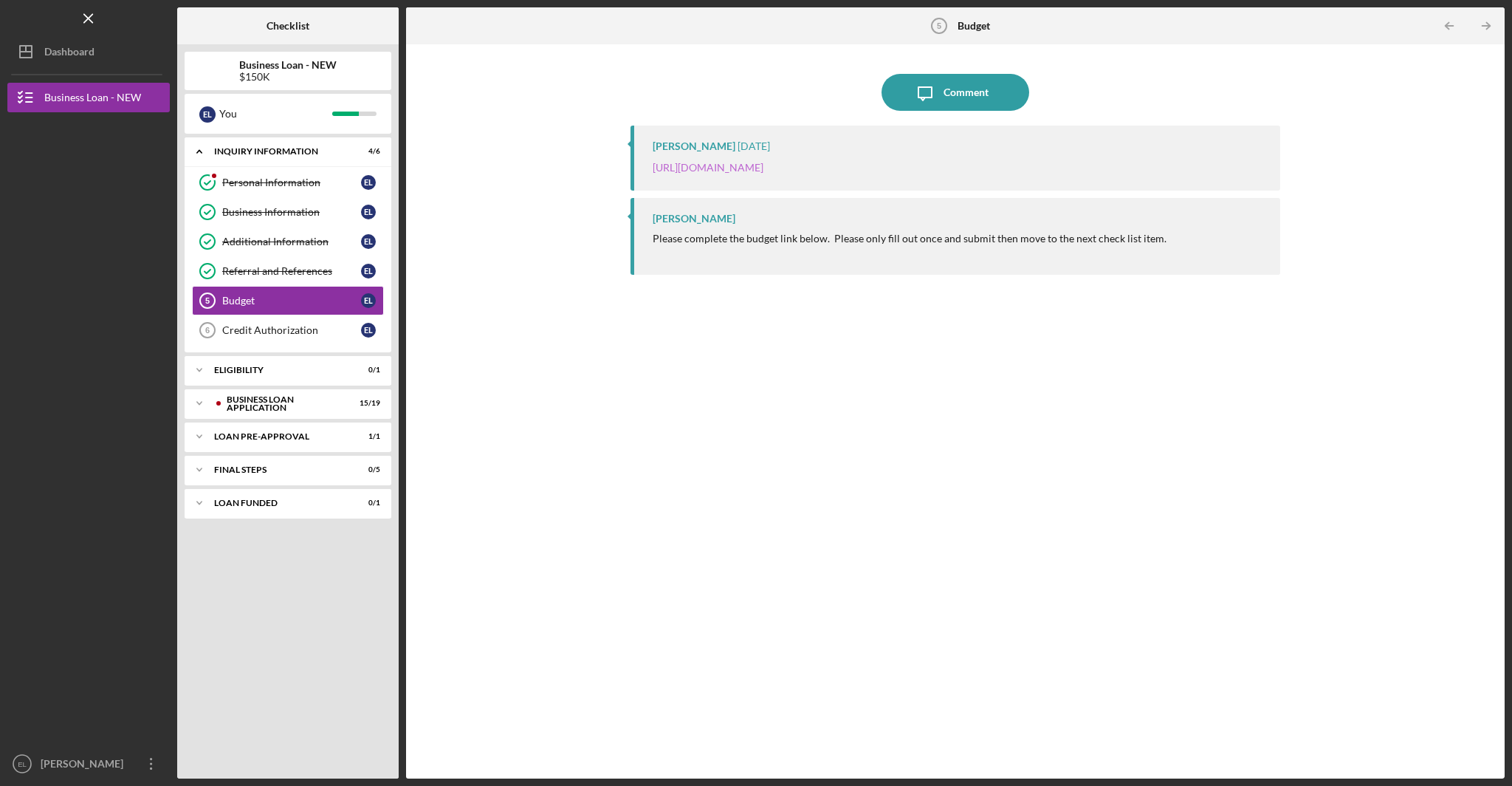
click at [764, 170] on link "[URL][DOMAIN_NAME]" at bounding box center [708, 167] width 111 height 13
